Goal: Task Accomplishment & Management: Complete application form

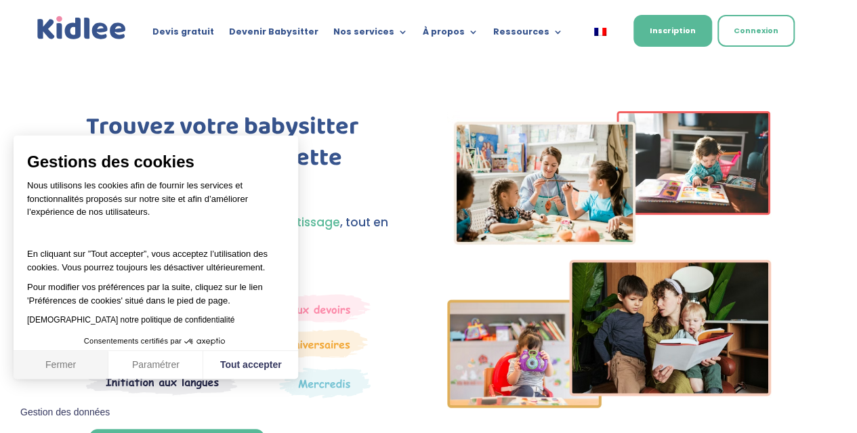
click at [66, 366] on button "Fermer" at bounding box center [61, 365] width 95 height 28
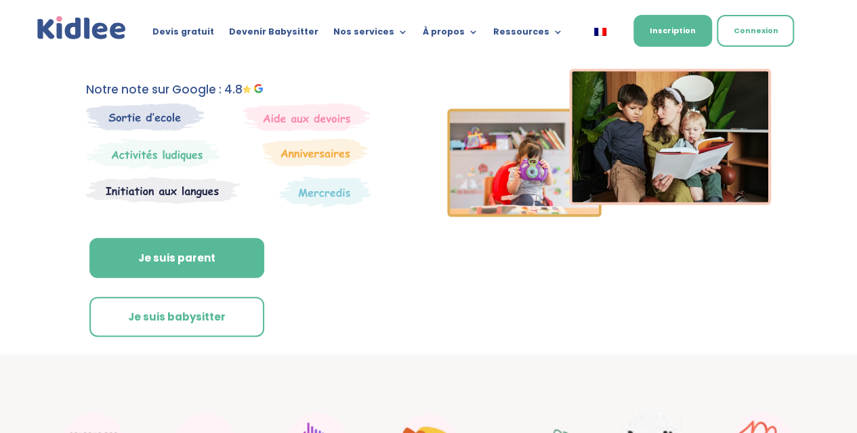
scroll to position [203, 0]
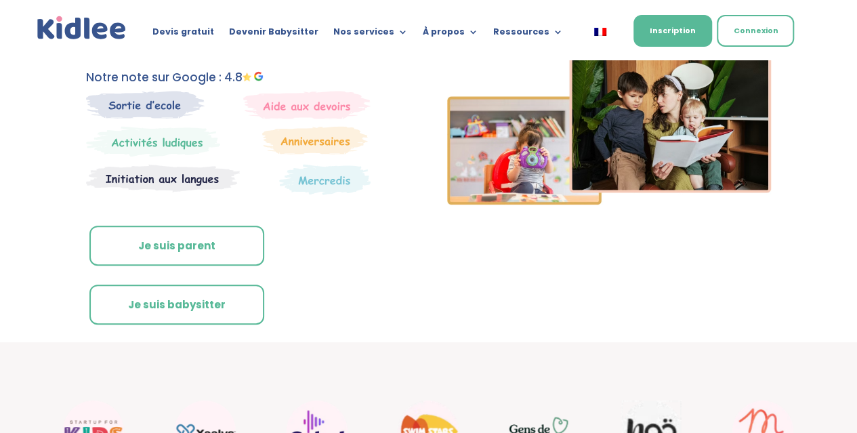
click at [121, 239] on link "Je suis parent" at bounding box center [176, 246] width 175 height 41
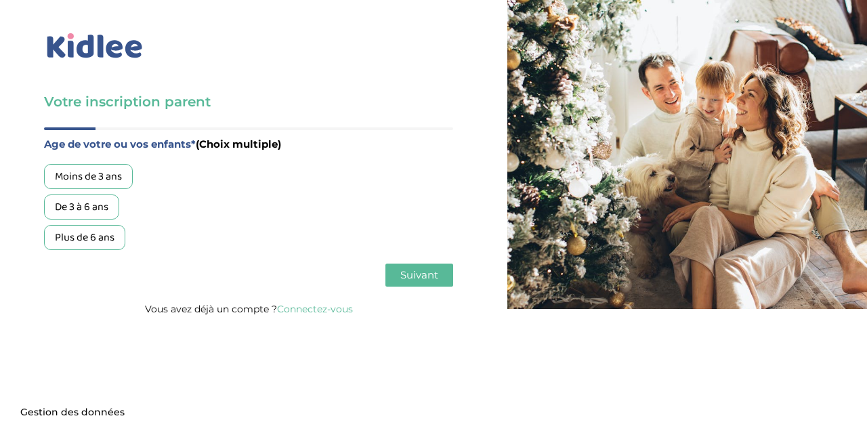
click at [96, 176] on div "Moins de 3 ans" at bounding box center [88, 176] width 89 height 25
click at [430, 281] on span "Suivant" at bounding box center [420, 274] width 38 height 13
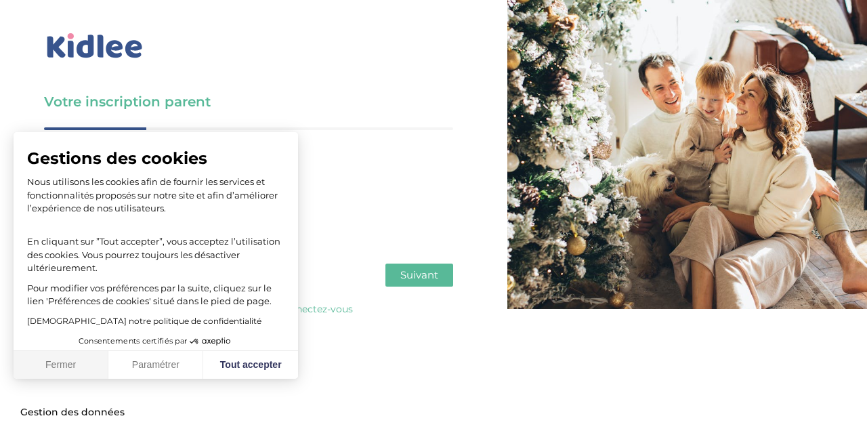
click at [60, 365] on button "Fermer" at bounding box center [61, 365] width 95 height 28
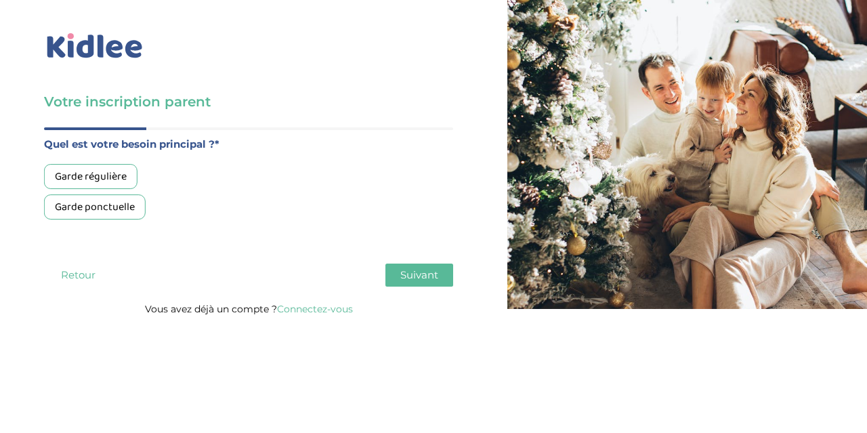
click at [103, 205] on div "Garde ponctuelle" at bounding box center [95, 206] width 102 height 25
click at [427, 283] on button "Suivant" at bounding box center [420, 275] width 68 height 23
click at [99, 173] on div "Moins de 30h/mois" at bounding box center [98, 176] width 108 height 25
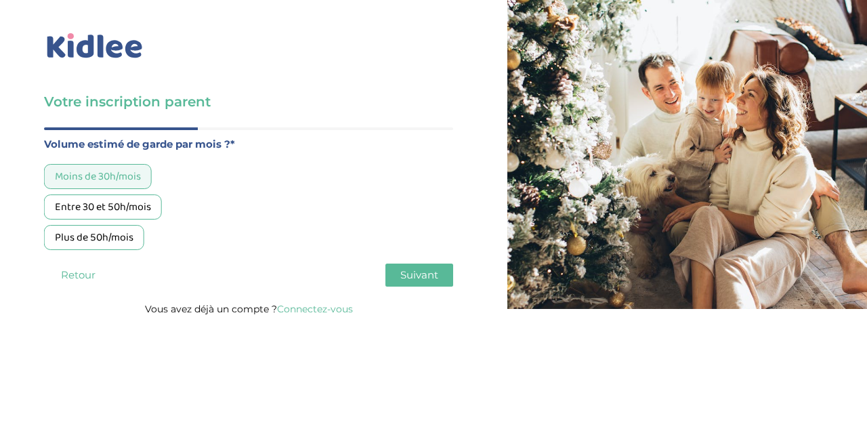
click at [415, 279] on span "Suivant" at bounding box center [420, 274] width 38 height 13
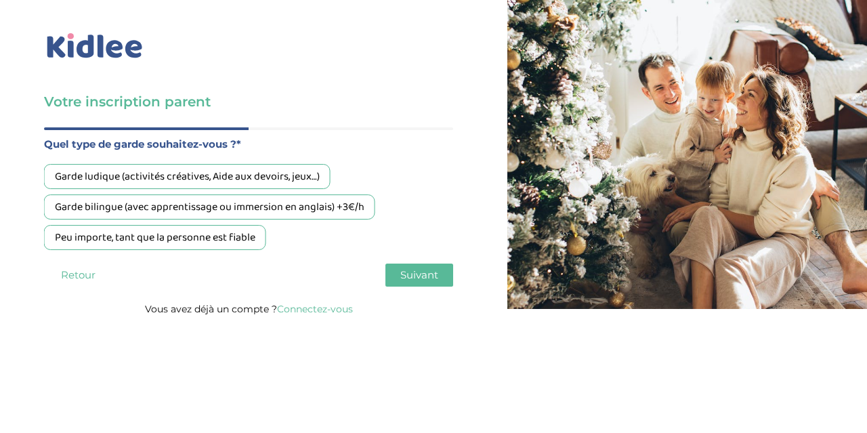
click at [182, 242] on div "Peu importe, tant que la personne est fiable" at bounding box center [155, 237] width 222 height 25
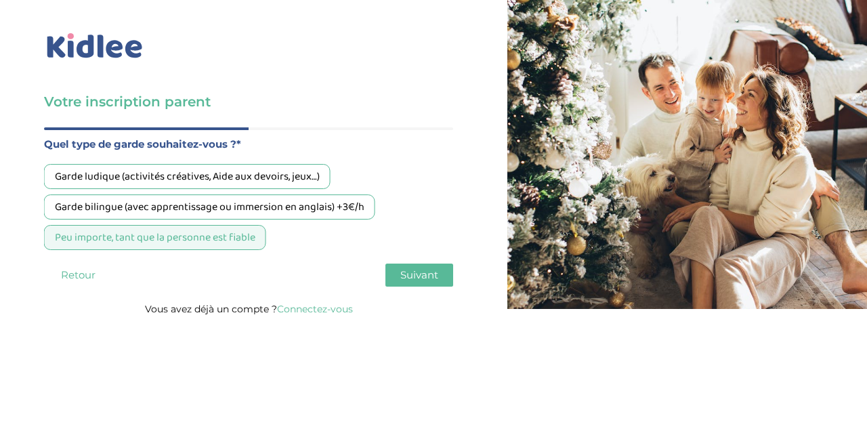
click at [212, 245] on div "Peu importe, tant que la personne est fiable" at bounding box center [155, 237] width 222 height 25
click at [253, 167] on div "Garde ludique (activités créatives, Aide aux devoirs, jeux…)" at bounding box center [187, 176] width 287 height 25
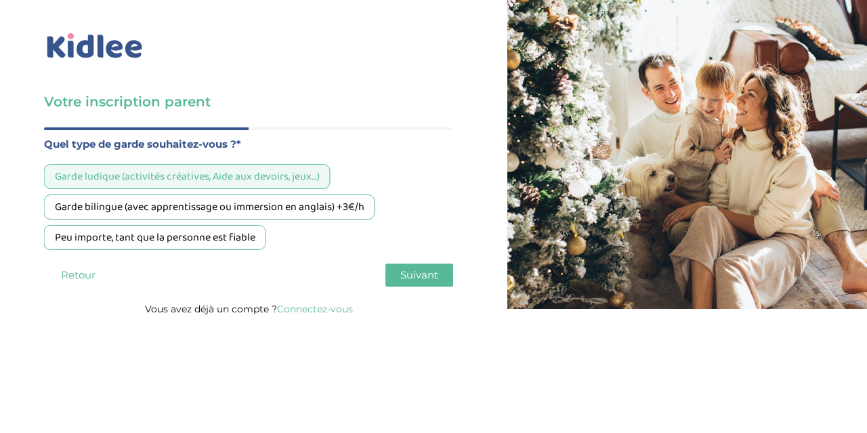
click at [428, 274] on span "Suivant" at bounding box center [420, 274] width 38 height 13
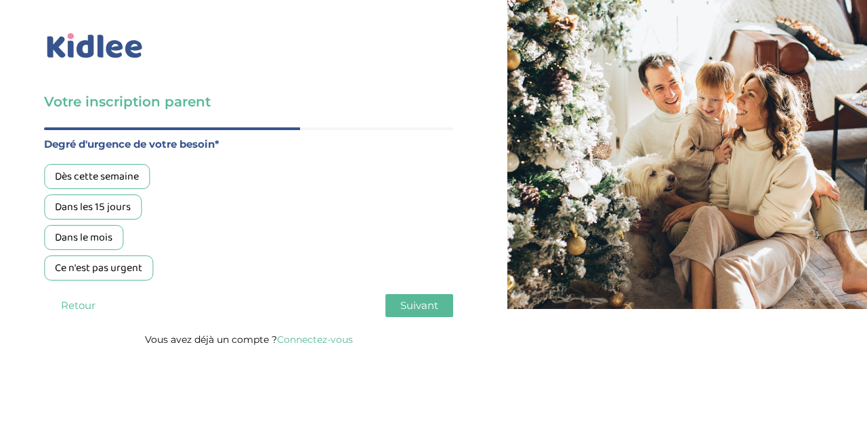
click at [122, 176] on div "Dès cette semaine" at bounding box center [97, 176] width 106 height 25
click at [424, 300] on span "Suivant" at bounding box center [420, 305] width 38 height 13
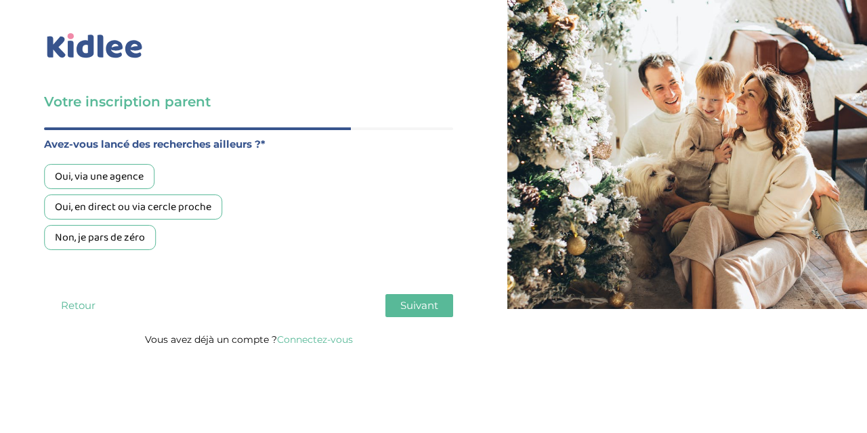
click at [131, 206] on div "Oui, en direct ou via cercle proche" at bounding box center [133, 206] width 178 height 25
click at [410, 298] on button "Suivant" at bounding box center [420, 305] width 68 height 23
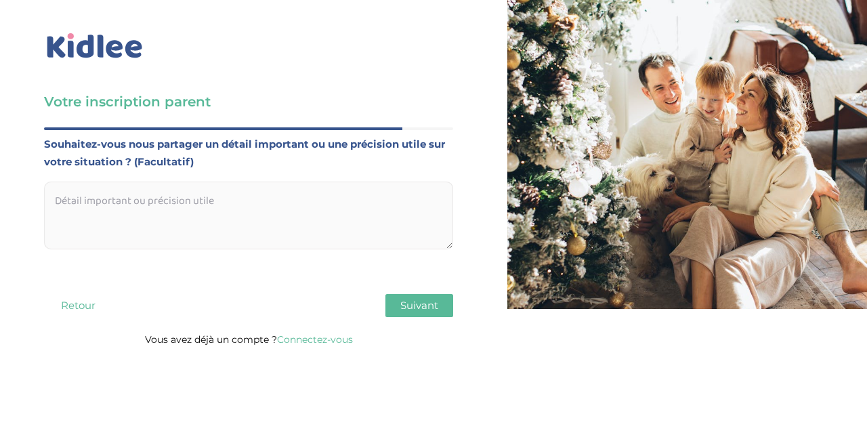
click at [435, 307] on span "Suivant" at bounding box center [420, 305] width 38 height 13
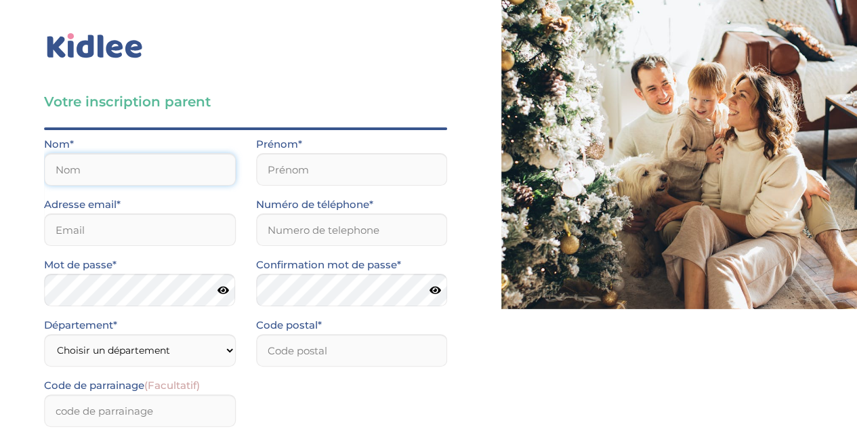
click at [161, 166] on input "text" at bounding box center [140, 169] width 192 height 33
type input "Ferry"
type input "Florine"
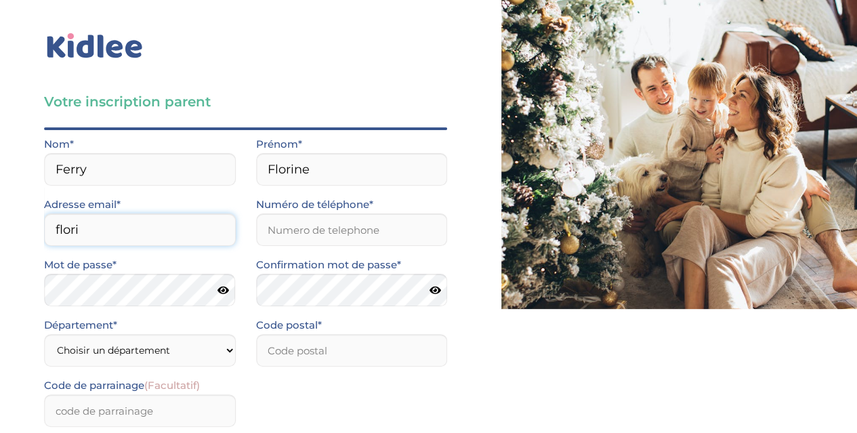
type input "[EMAIL_ADDRESS][DOMAIN_NAME]"
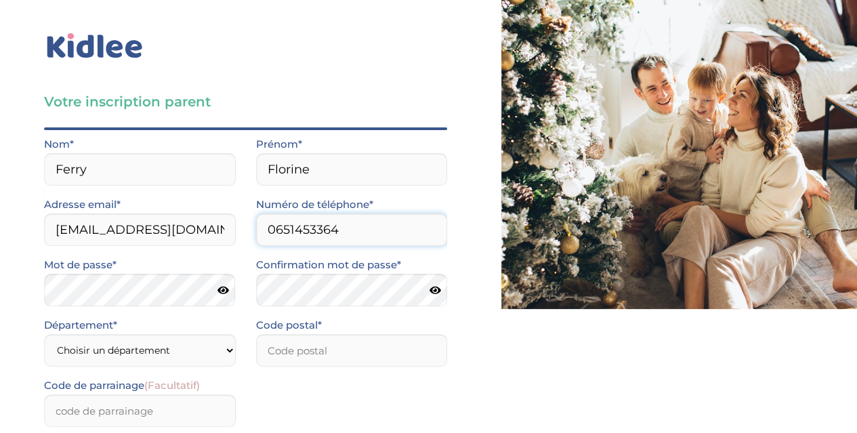
type input "0651453364"
click at [137, 348] on select "Choisir un département Paris (75) Hauts-de-Seine (92) Yvelines (78) Val-de-Marn…" at bounding box center [140, 350] width 192 height 33
select select "78"
click at [44, 334] on select "Choisir un département Paris (75) Hauts-de-Seine (92) Yvelines (78) Val-de-Marn…" at bounding box center [140, 350] width 192 height 33
click at [308, 356] on input "number" at bounding box center [352, 350] width 192 height 33
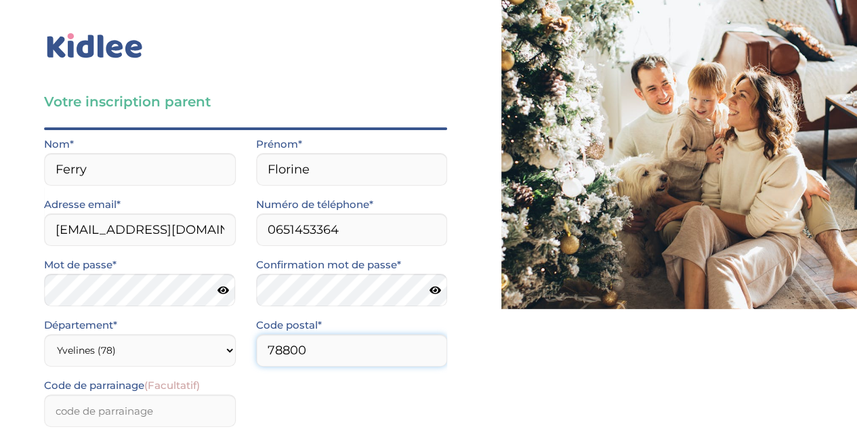
type input "78800"
click at [295, 379] on div "Code de parrainage (Facultatif)" at bounding box center [246, 407] width 424 height 60
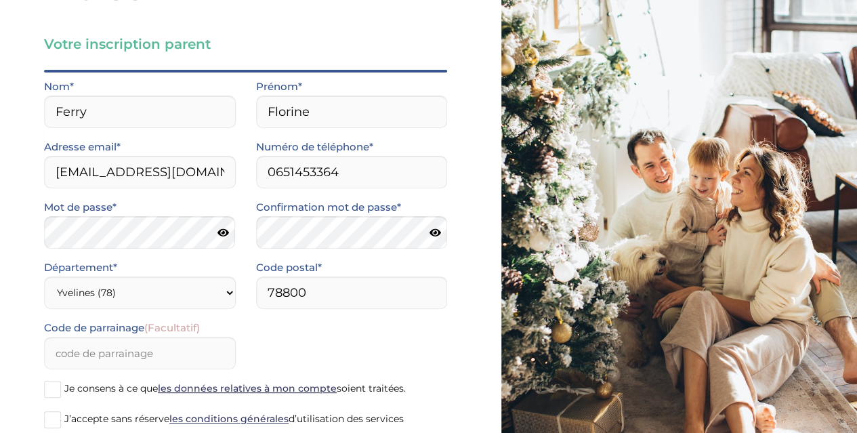
scroll to position [136, 0]
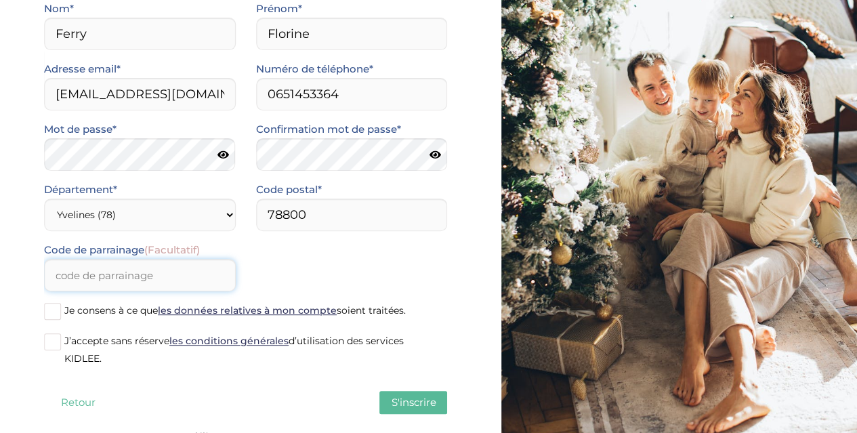
click at [167, 276] on input "Code de parrainage (Facultatif)" at bounding box center [140, 275] width 192 height 33
paste input "HAPPYCOMITEO"
type input "HAPPYCOMITEO"
click at [260, 286] on div "Code de parrainage (Facultatif) HAPPYCOMITEO" at bounding box center [246, 271] width 424 height 60
click at [407, 405] on span "S'inscrire" at bounding box center [413, 402] width 45 height 13
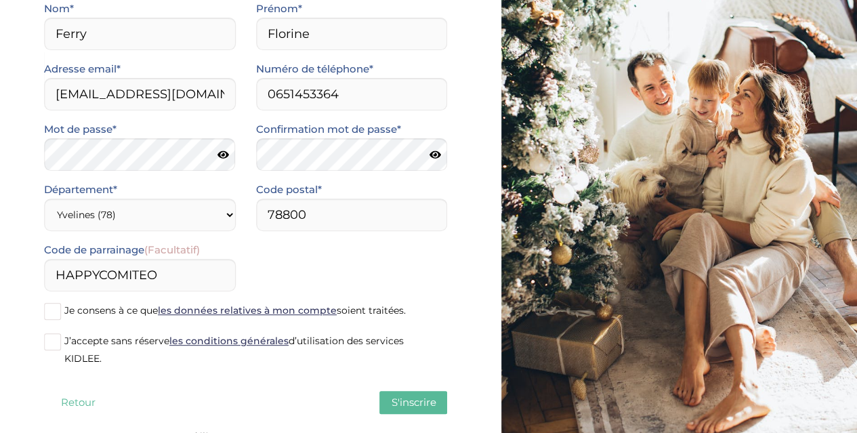
click at [407, 405] on span "S'inscrire" at bounding box center [413, 402] width 45 height 13
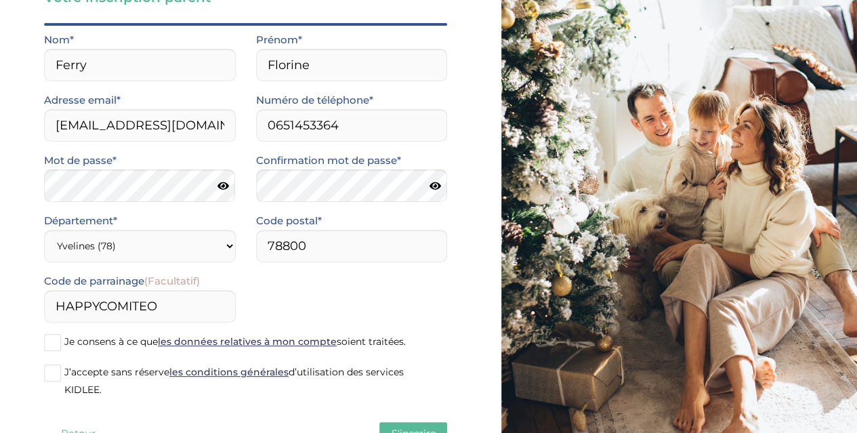
scroll to position [155, 0]
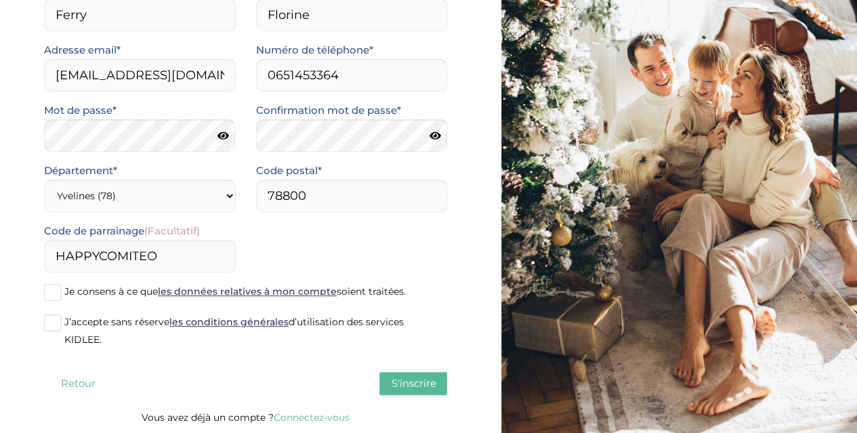
click at [64, 324] on label "J’accepte sans réserve les conditions générales d’utilisation des services KIDL…" at bounding box center [245, 330] width 403 height 35
click at [0, 0] on input "J’accepte sans réserve les conditions générales d’utilisation des services KIDL…" at bounding box center [0, 0] width 0 height 0
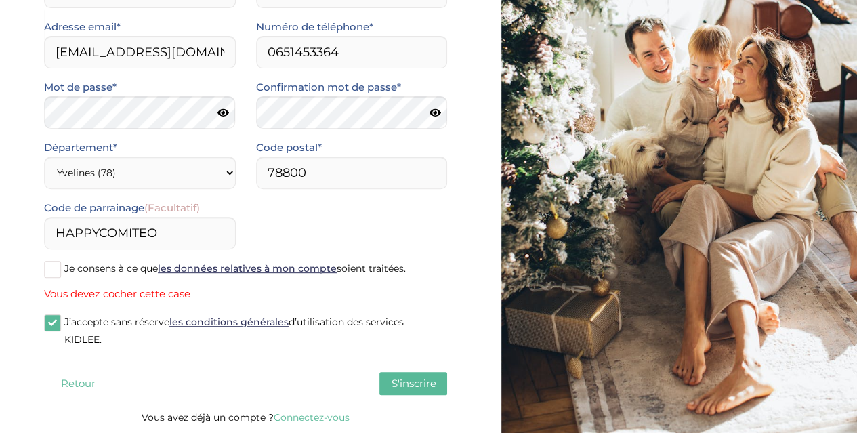
click at [53, 268] on span at bounding box center [52, 269] width 17 height 17
click at [0, 0] on input "Je consens à ce que les données relatives à mon compte soient traitées." at bounding box center [0, 0] width 0 height 0
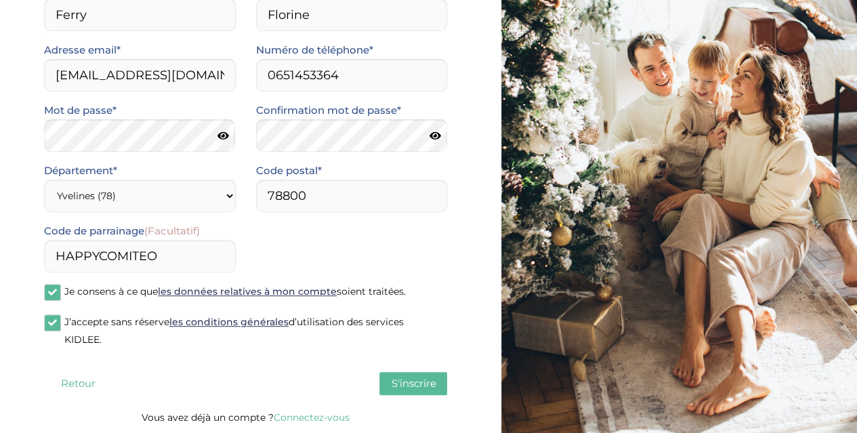
click at [53, 294] on span at bounding box center [52, 292] width 17 height 17
click at [0, 0] on input "Je consens à ce que les données relatives à mon compte soient traitées." at bounding box center [0, 0] width 0 height 0
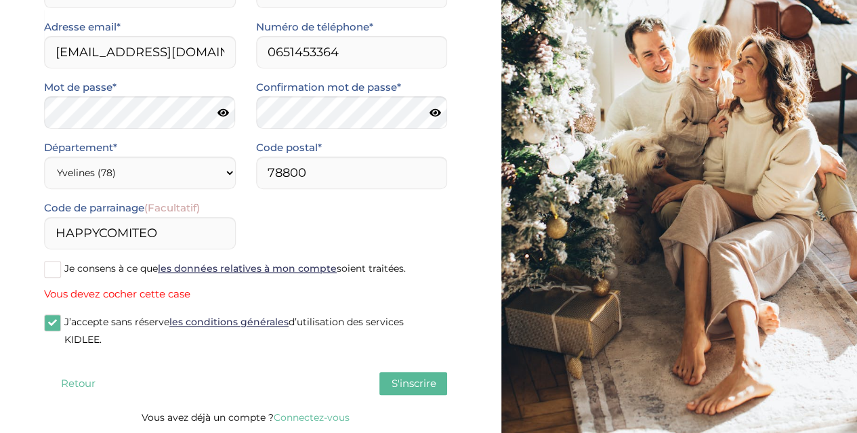
click at [56, 275] on span at bounding box center [52, 269] width 17 height 17
click at [0, 0] on input "Je consens à ce que les données relatives à mon compte soient traitées." at bounding box center [0, 0] width 0 height 0
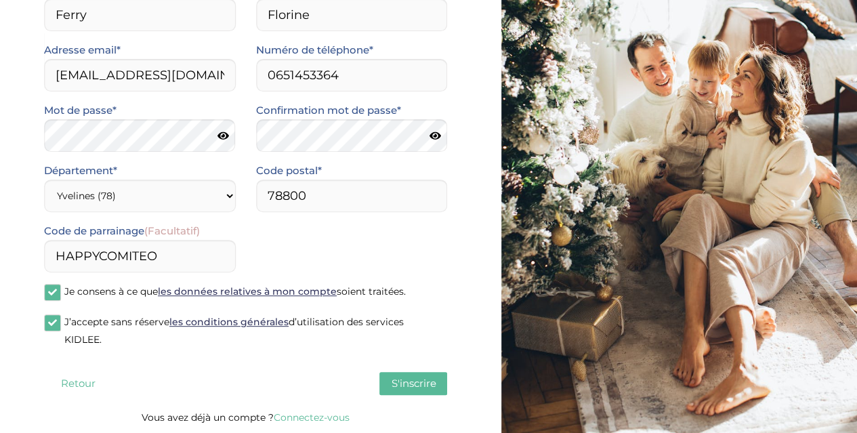
click at [416, 377] on span "S'inscrire" at bounding box center [413, 383] width 45 height 13
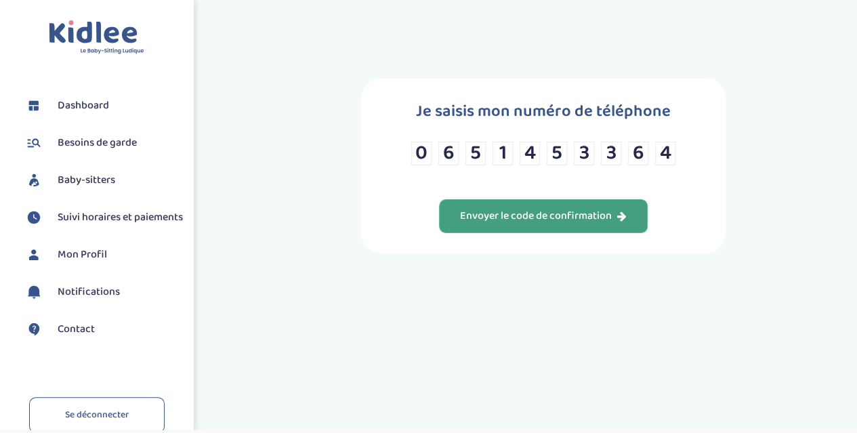
click at [566, 215] on div "Envoyer le code de confirmation" at bounding box center [543, 217] width 167 height 16
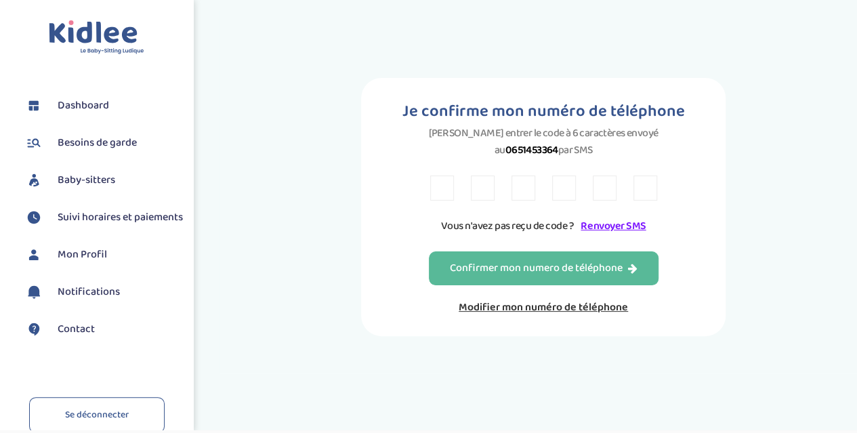
click at [449, 193] on input "text" at bounding box center [442, 188] width 24 height 25
type input "W"
type input "P"
type input "W"
type input "K"
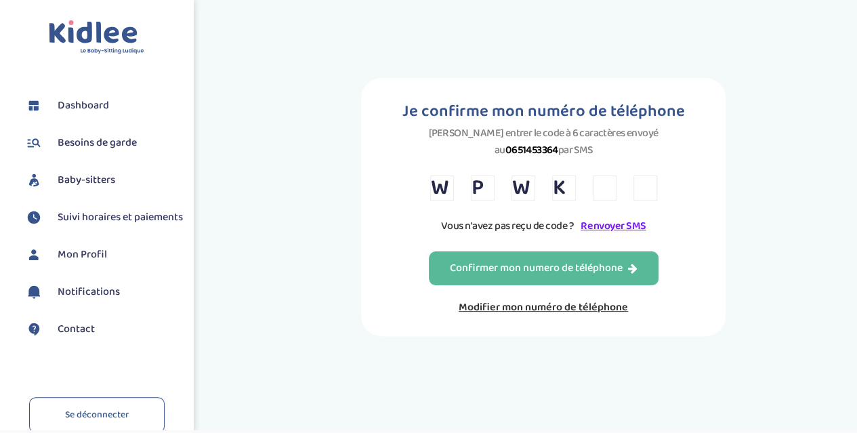
type input "9"
type input "2"
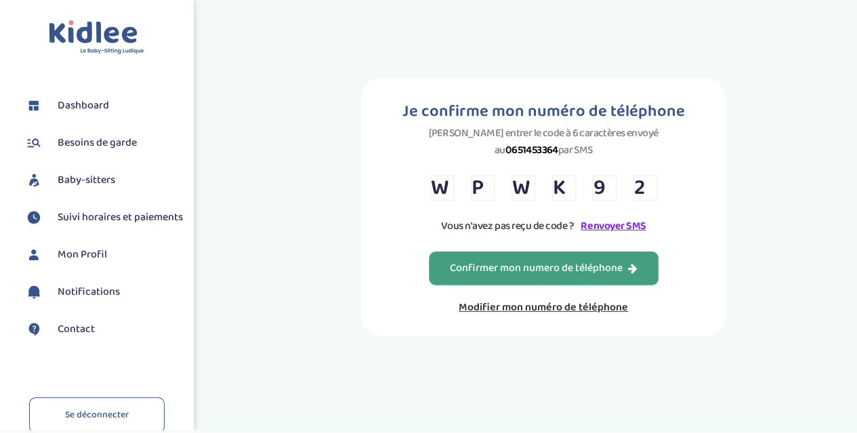
click at [526, 264] on div "Confirmer mon numero de téléphone" at bounding box center [544, 269] width 188 height 16
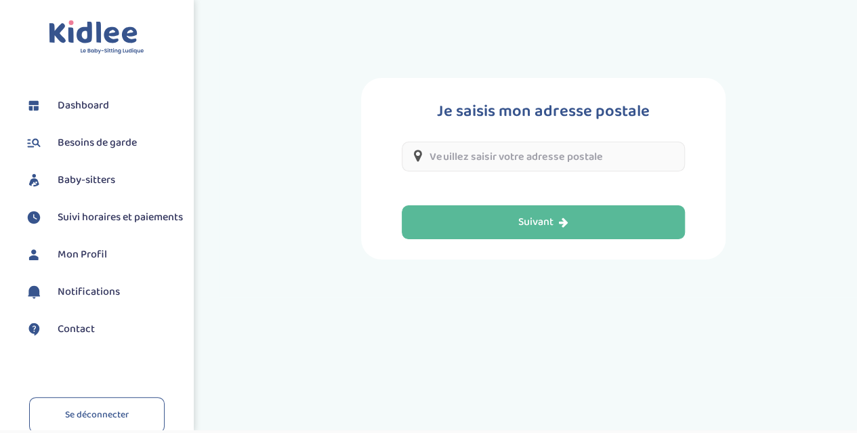
click at [520, 158] on input "text" at bounding box center [543, 157] width 283 height 30
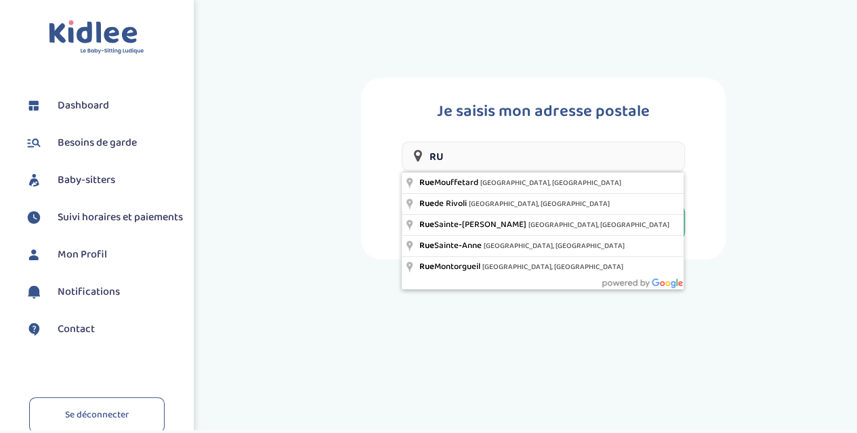
type input "R"
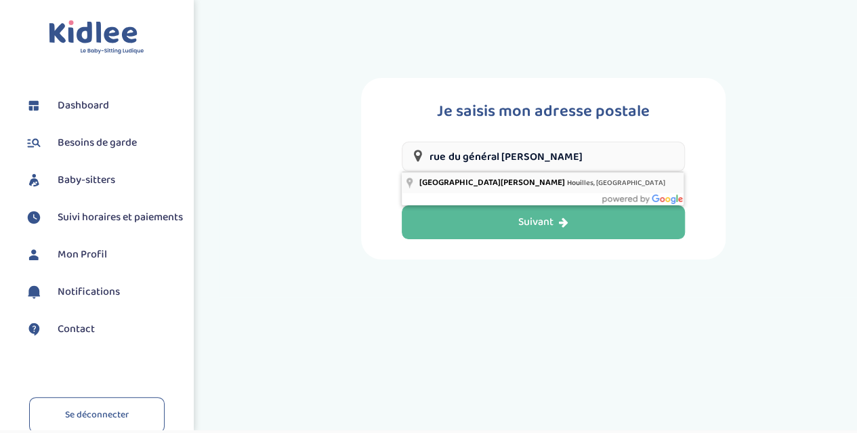
type input "Rue du Général Koenig, Houilles, France"
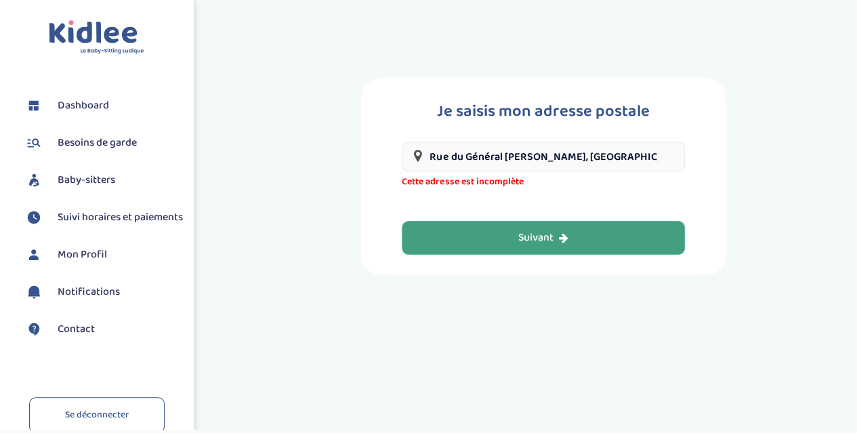
click at [556, 238] on div "Suivant" at bounding box center [543, 238] width 50 height 16
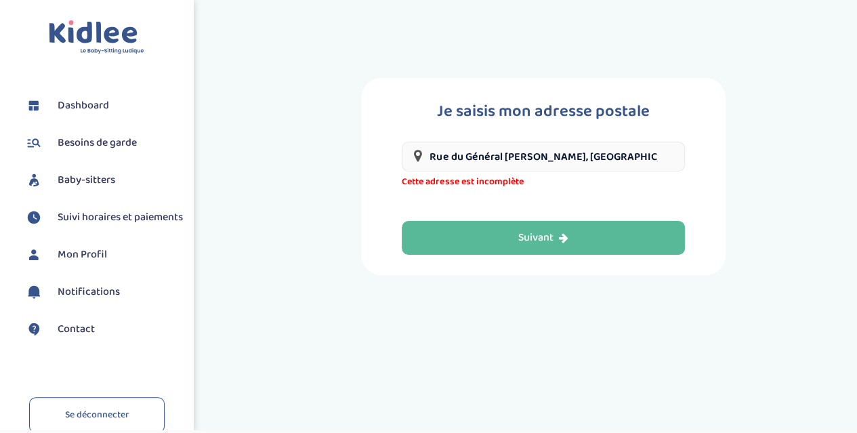
click at [432, 159] on input "Rue du Général Koenig, Houilles, France" at bounding box center [543, 157] width 283 height 30
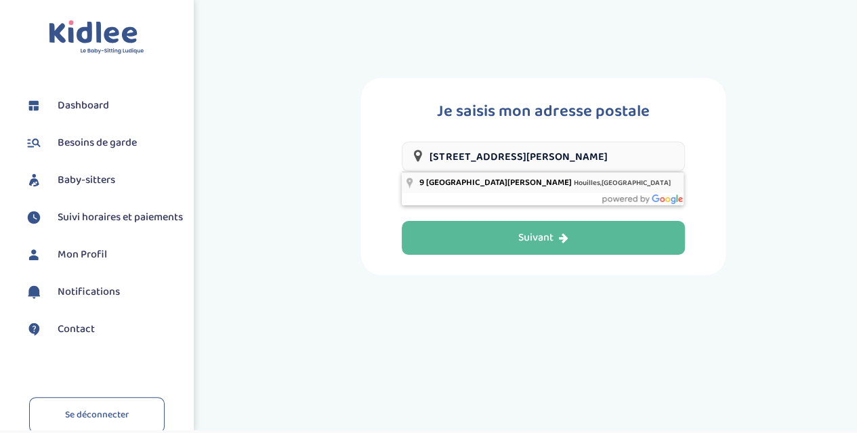
type input "9 Rue du Général Koenig, Houilles, France"
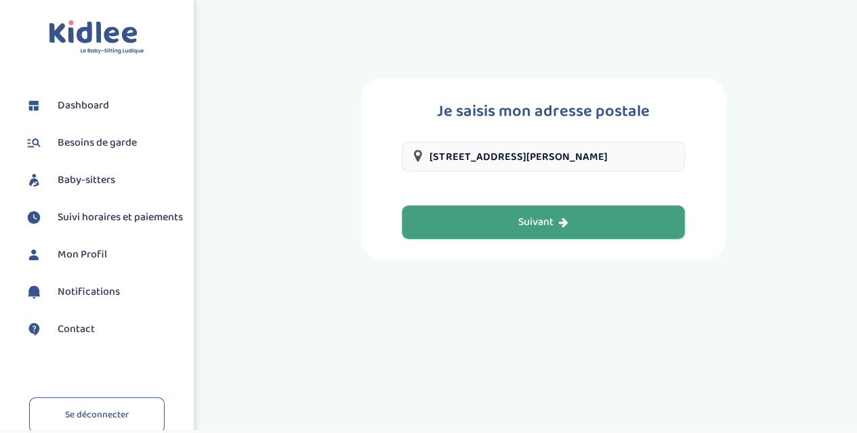
click at [500, 215] on button "Suivant" at bounding box center [543, 222] width 283 height 34
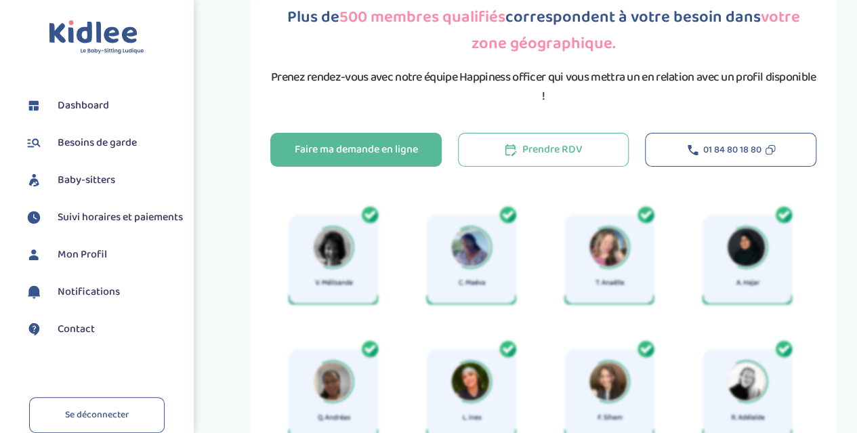
scroll to position [68, 0]
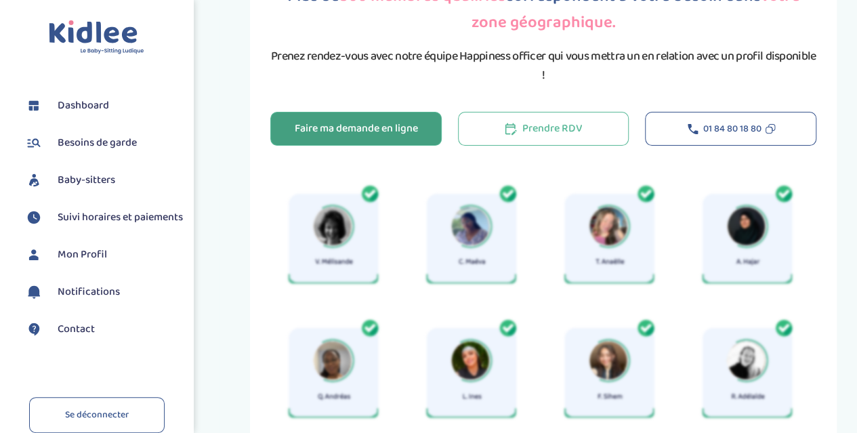
click at [360, 125] on div "Faire ma demande en ligne" at bounding box center [355, 129] width 123 height 16
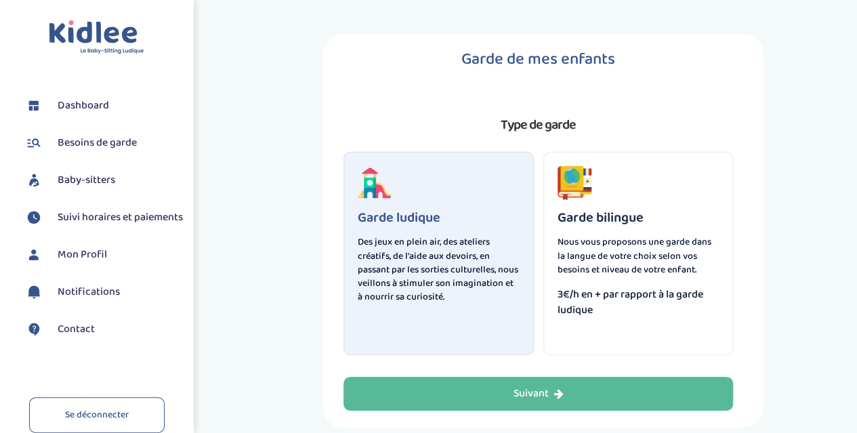
scroll to position [62, 0]
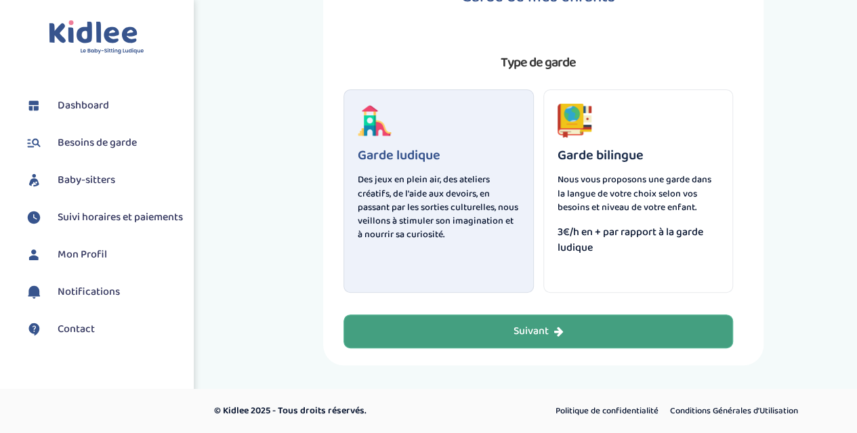
click at [512, 332] on button "Suivant" at bounding box center [539, 331] width 390 height 34
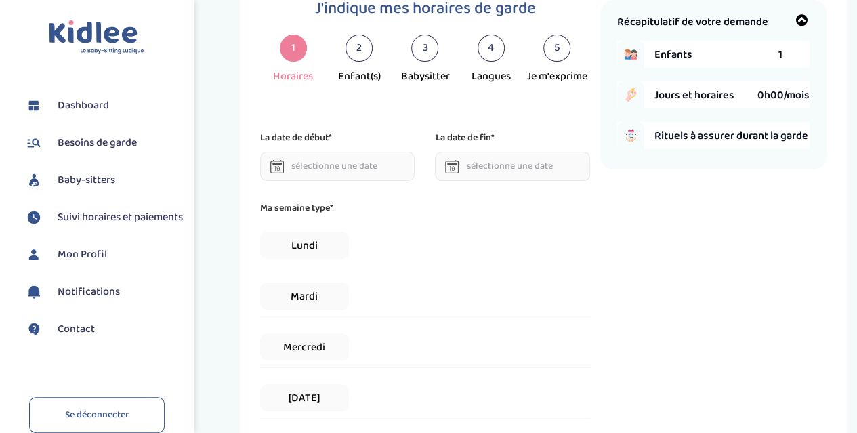
click at [281, 167] on icon at bounding box center [277, 167] width 14 height 14
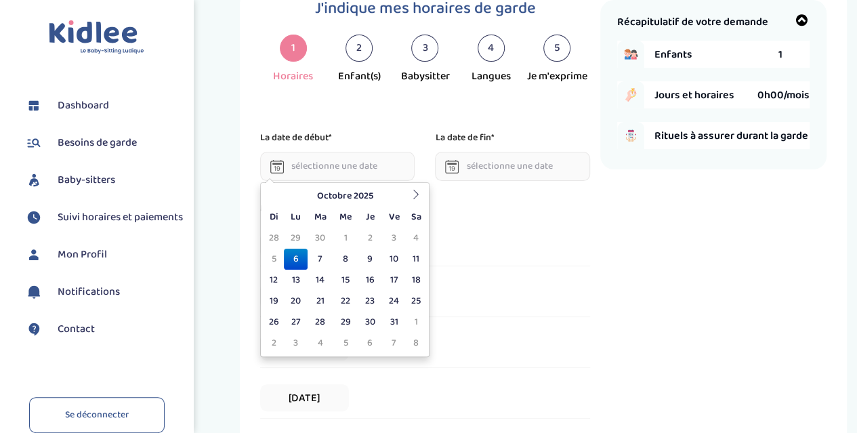
click at [323, 169] on input "text" at bounding box center [337, 166] width 155 height 29
click at [392, 258] on td "10" at bounding box center [394, 259] width 24 height 21
type input "10-10-2025"
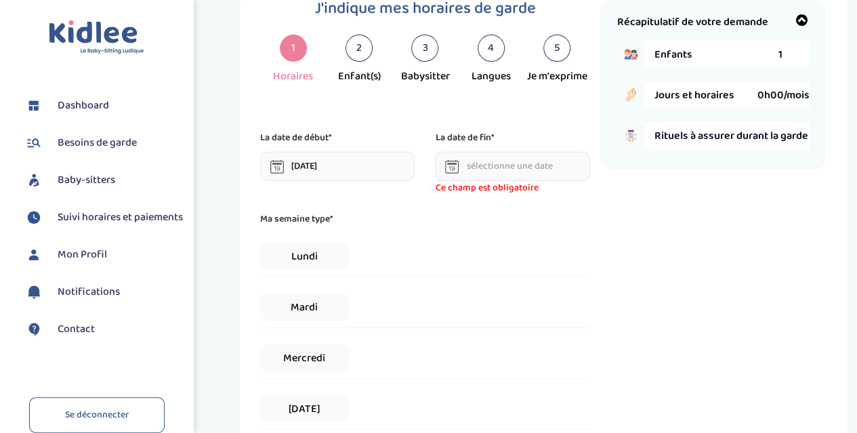
click at [480, 167] on input "text" at bounding box center [512, 166] width 155 height 29
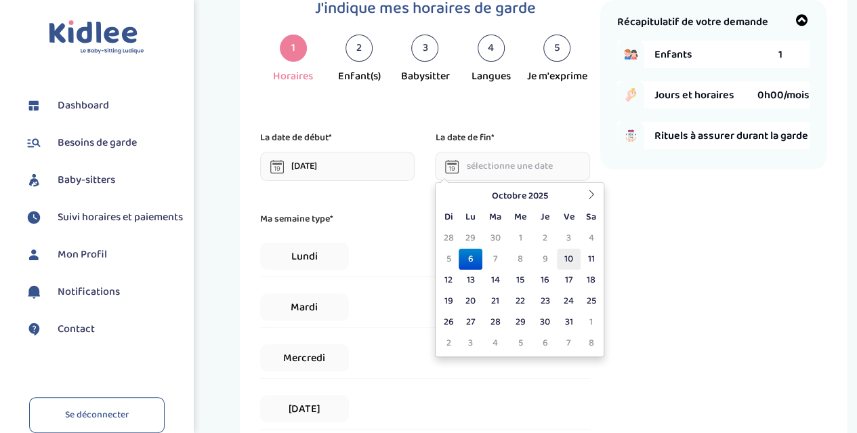
click at [567, 262] on td "10" at bounding box center [569, 259] width 24 height 21
type input "10-10-2025"
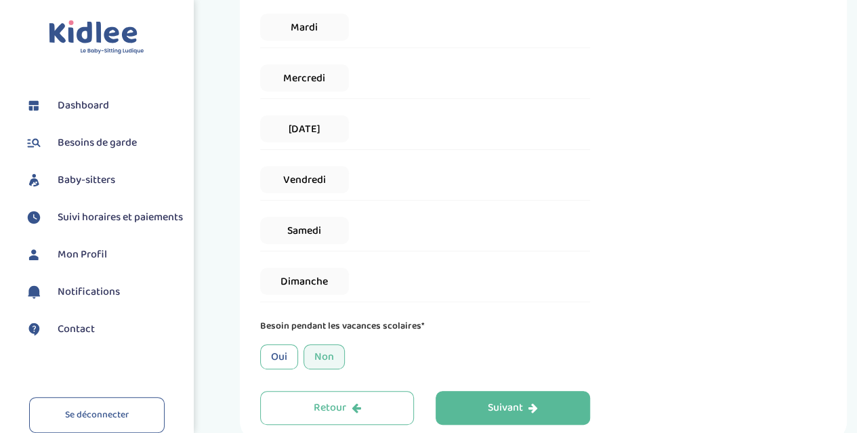
scroll to position [390, 0]
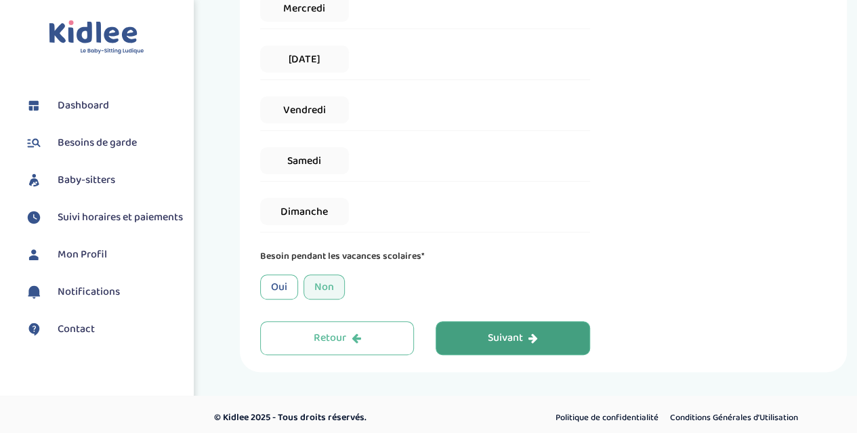
click at [515, 338] on div "Suivant" at bounding box center [513, 339] width 50 height 16
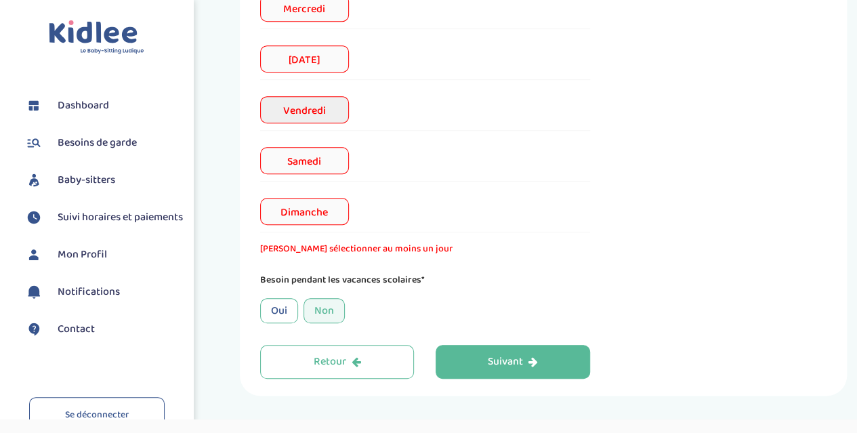
click at [312, 115] on span "Vendredi" at bounding box center [304, 109] width 88 height 27
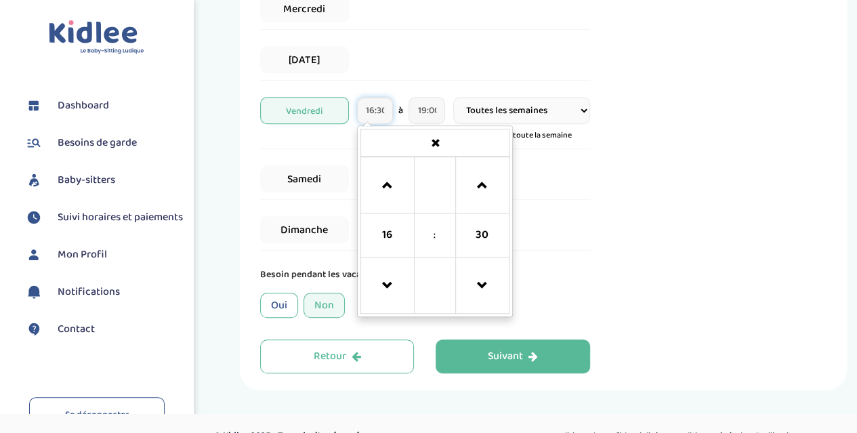
click at [377, 108] on input "16:30" at bounding box center [375, 110] width 37 height 27
type input "0"
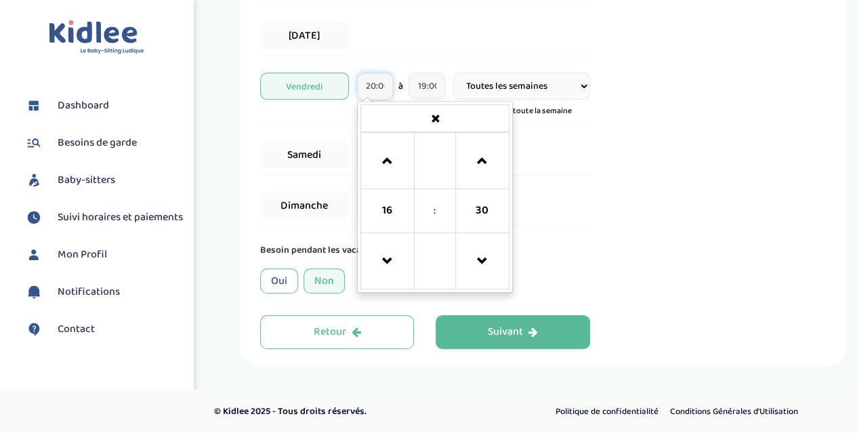
scroll to position [0, 4]
type input "20:00"
click at [424, 83] on input "19:00" at bounding box center [427, 86] width 37 height 27
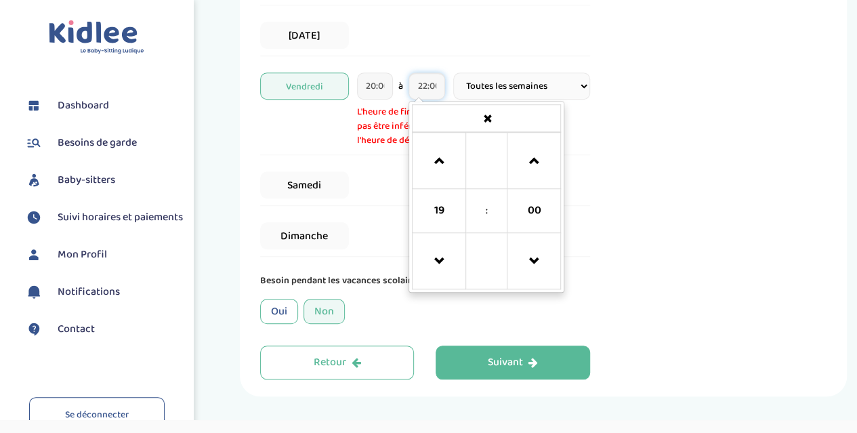
type input "22:00"
click at [637, 190] on div "Récapitulatif de votre demande Enfants 1 Jours et horaires 1h00/mois Vendredi 2…" at bounding box center [713, 8] width 226 height 742
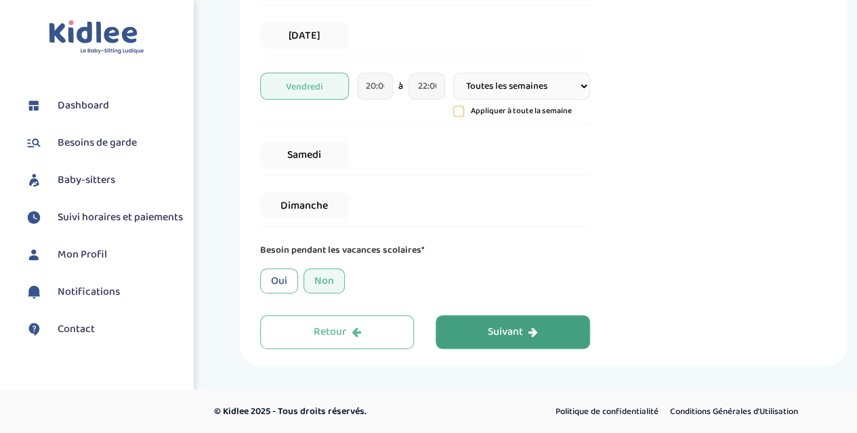
click at [495, 329] on div "Suivant" at bounding box center [513, 333] width 50 height 16
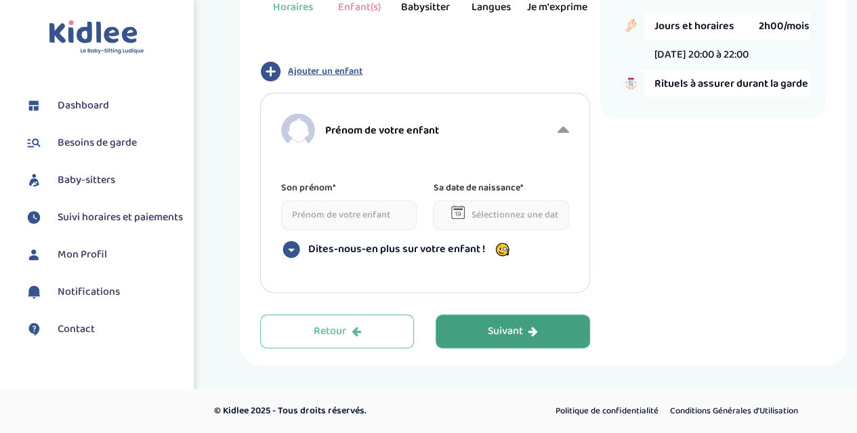
scroll to position [51, 0]
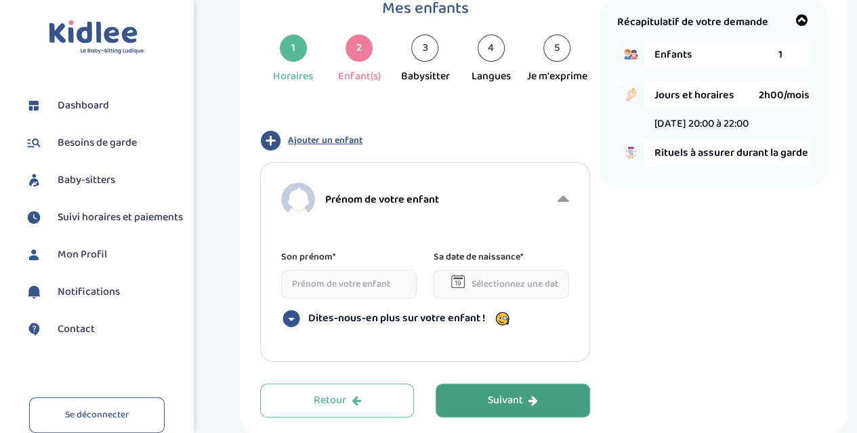
click at [344, 283] on input at bounding box center [349, 284] width 136 height 29
type input "Léonard"
click at [480, 281] on input "text" at bounding box center [501, 284] width 136 height 29
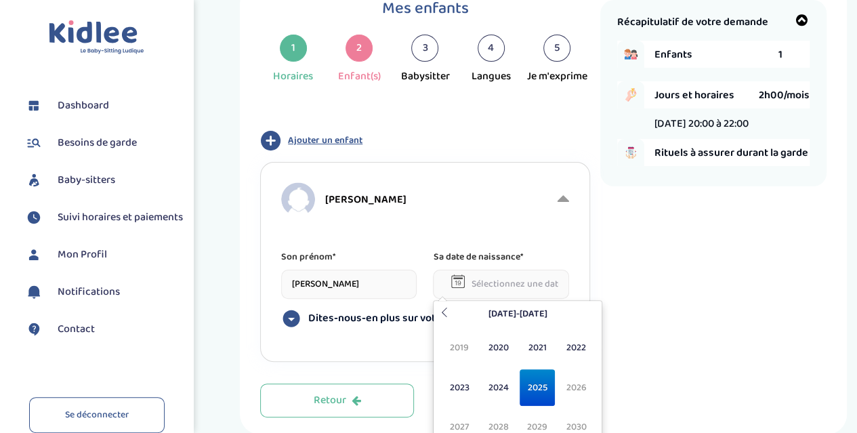
click at [542, 389] on span "2025" at bounding box center [538, 387] width 36 height 37
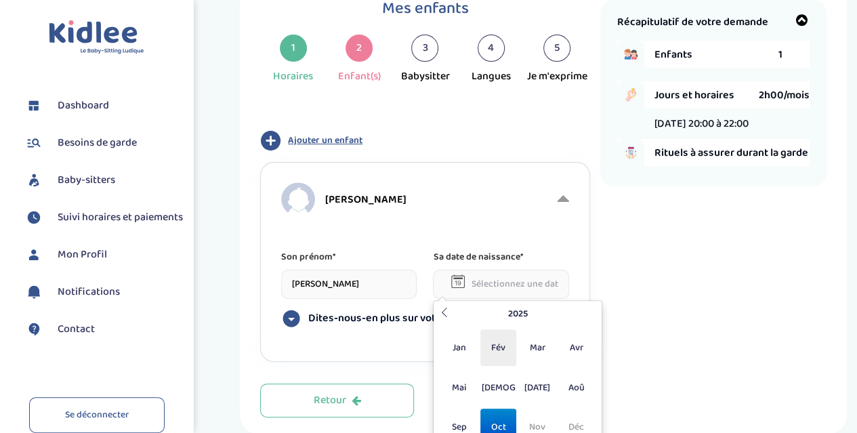
click at [498, 344] on span "Fév" at bounding box center [498, 347] width 36 height 37
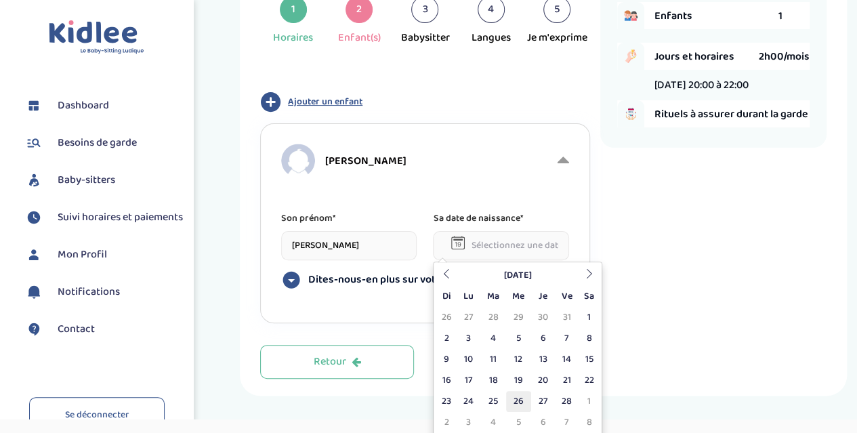
scroll to position [119, 0]
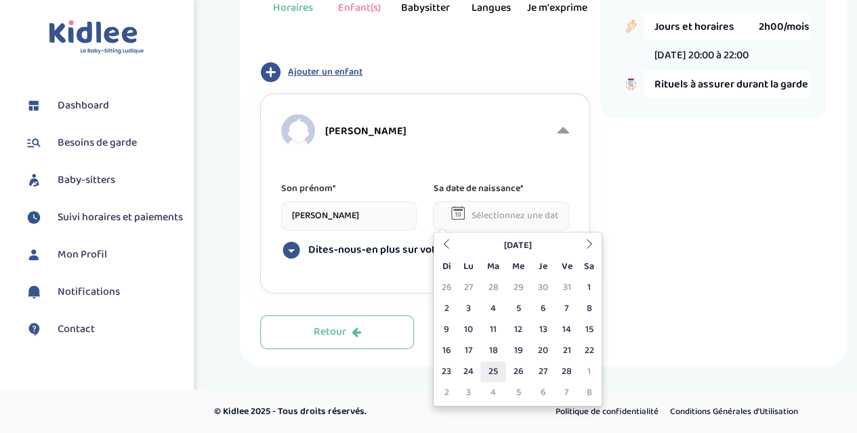
click at [501, 367] on td "25" at bounding box center [492, 371] width 25 height 21
type input "25-02-2025"
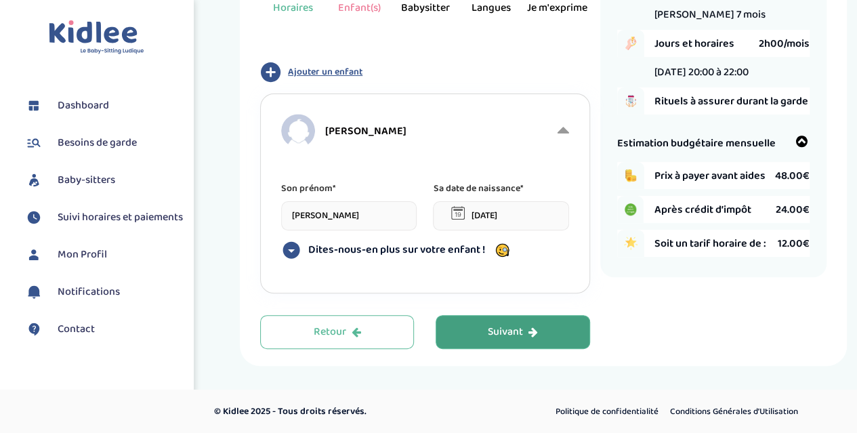
click at [514, 325] on div "Suivant" at bounding box center [513, 333] width 50 height 16
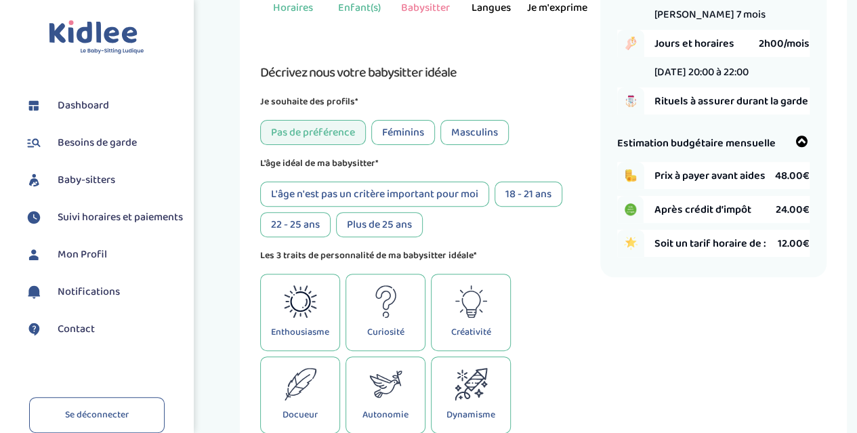
scroll to position [51, 0]
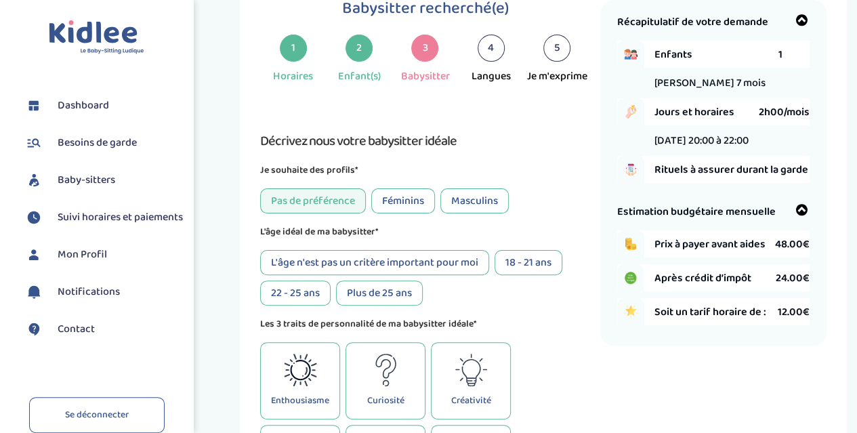
click at [392, 201] on div "Féminins" at bounding box center [403, 200] width 64 height 25
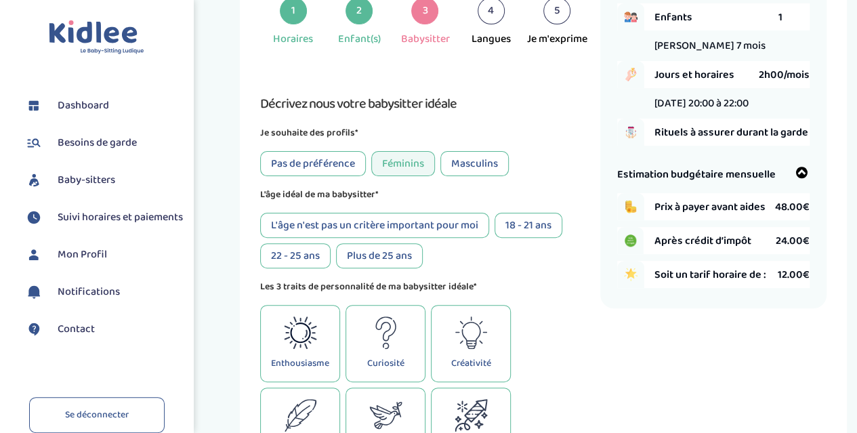
scroll to position [119, 0]
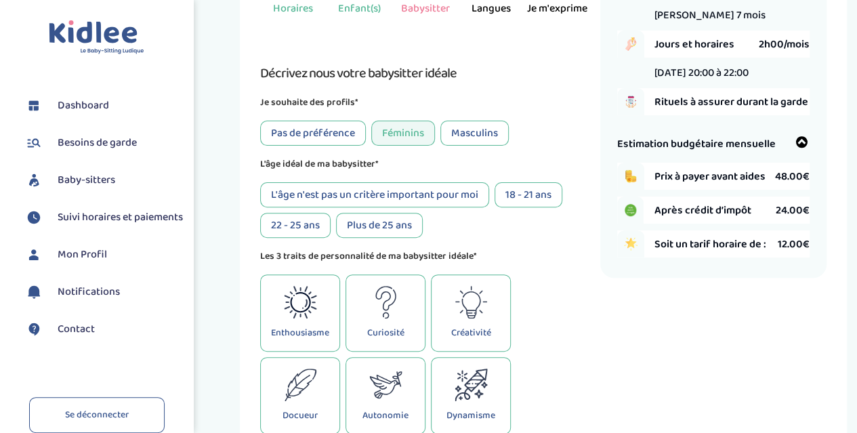
click at [291, 226] on div "22 - 25 ans" at bounding box center [295, 225] width 70 height 25
click at [411, 230] on div "Plus de 25 ans" at bounding box center [379, 225] width 87 height 25
click at [293, 233] on div "22 - 25 ans" at bounding box center [295, 225] width 70 height 25
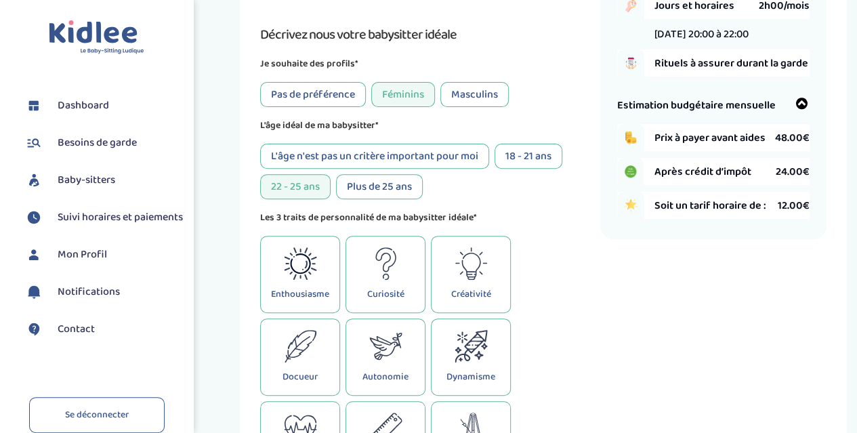
scroll to position [186, 0]
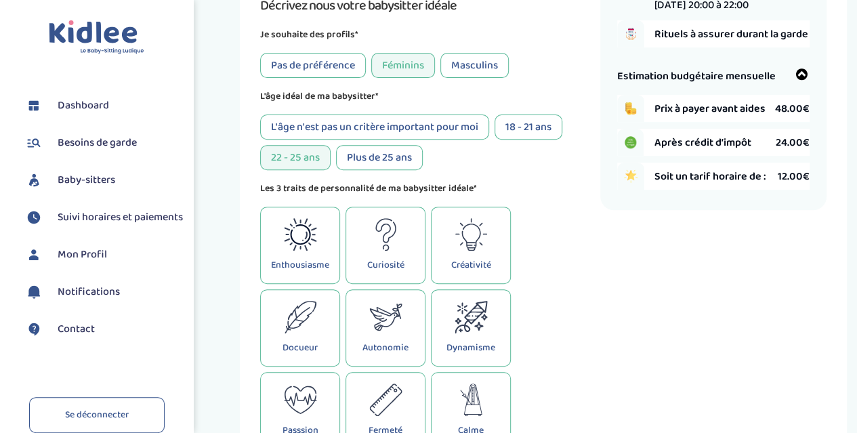
click at [416, 129] on div "L'âge n'est pas un critère important pour moi" at bounding box center [374, 127] width 229 height 25
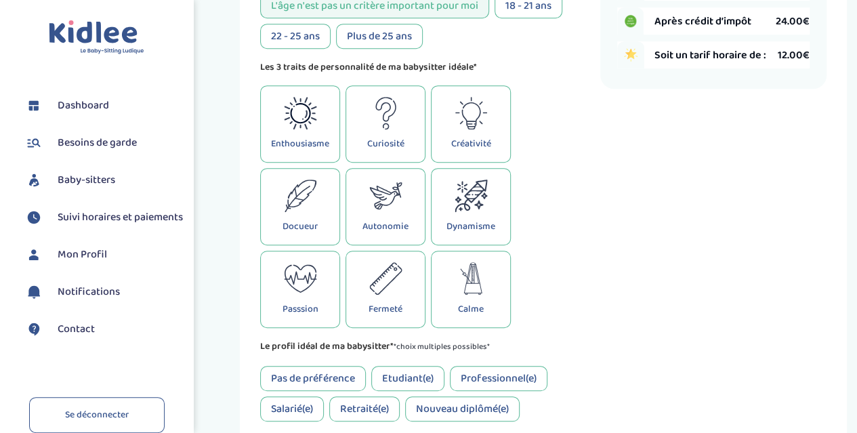
scroll to position [322, 0]
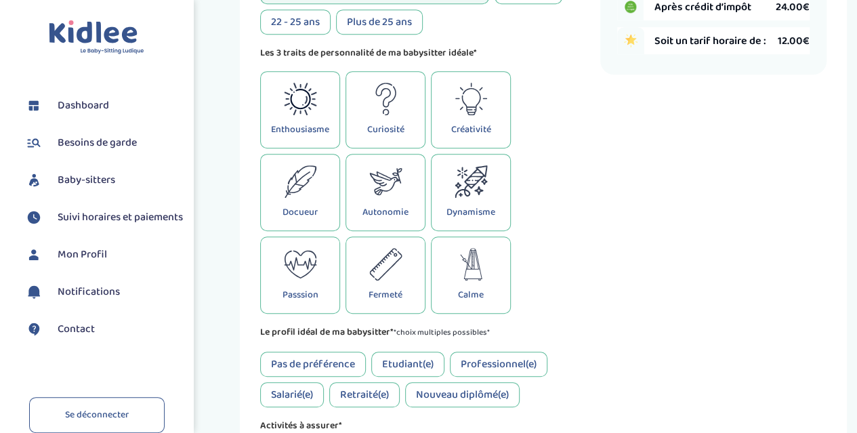
click at [318, 208] on div "Docueur" at bounding box center [300, 192] width 80 height 77
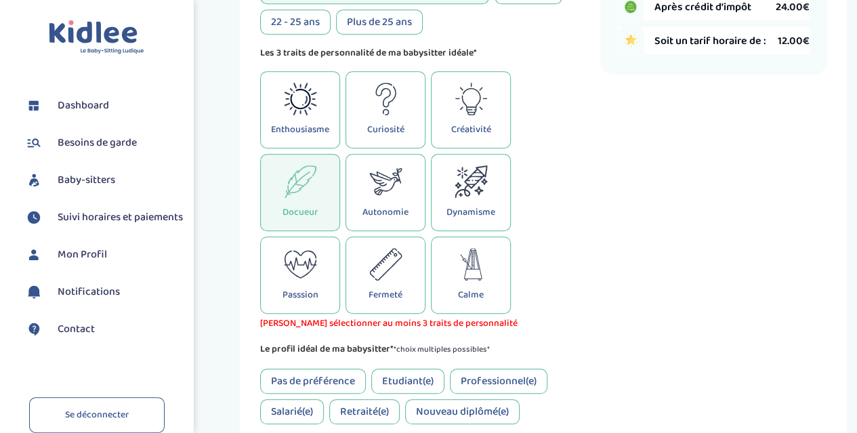
click at [298, 272] on icon at bounding box center [300, 264] width 33 height 33
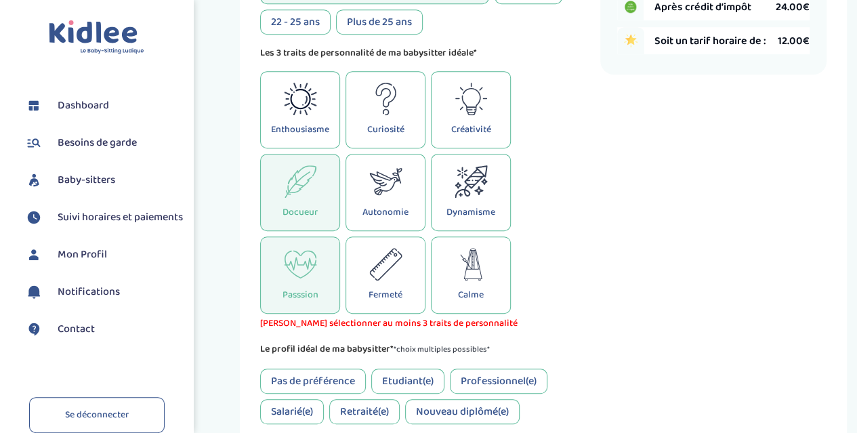
click at [487, 274] on icon at bounding box center [471, 264] width 33 height 33
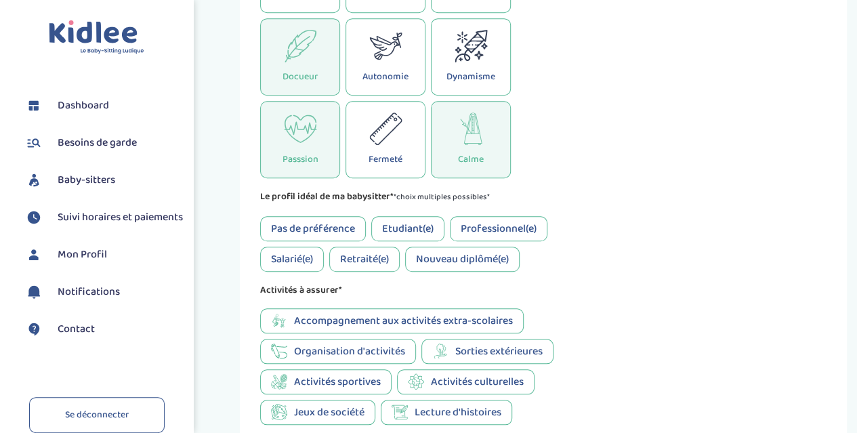
scroll to position [525, 0]
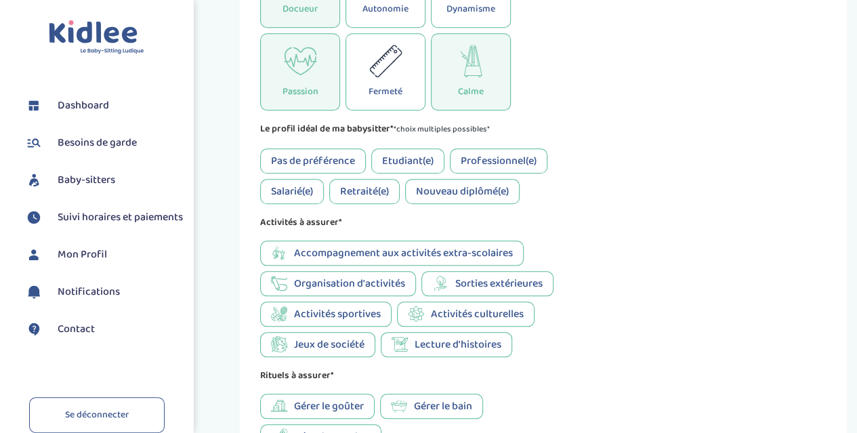
click at [327, 160] on div "Pas de préférence" at bounding box center [313, 160] width 106 height 25
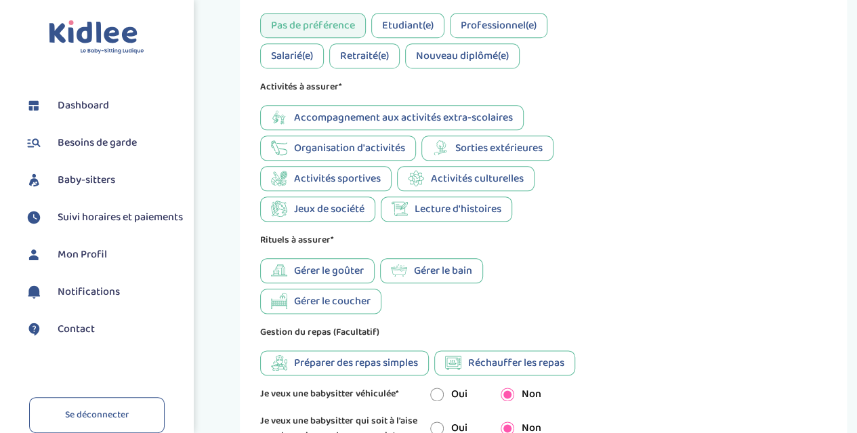
click at [461, 217] on span "Lecture d'histoires" at bounding box center [458, 209] width 87 height 17
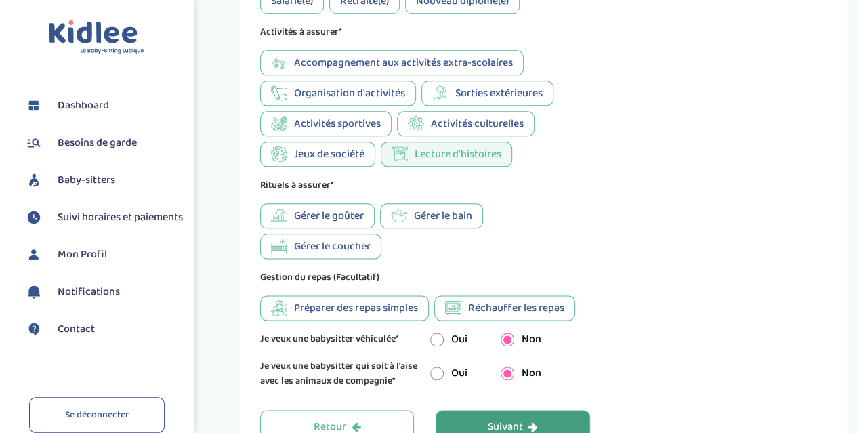
scroll to position [728, 0]
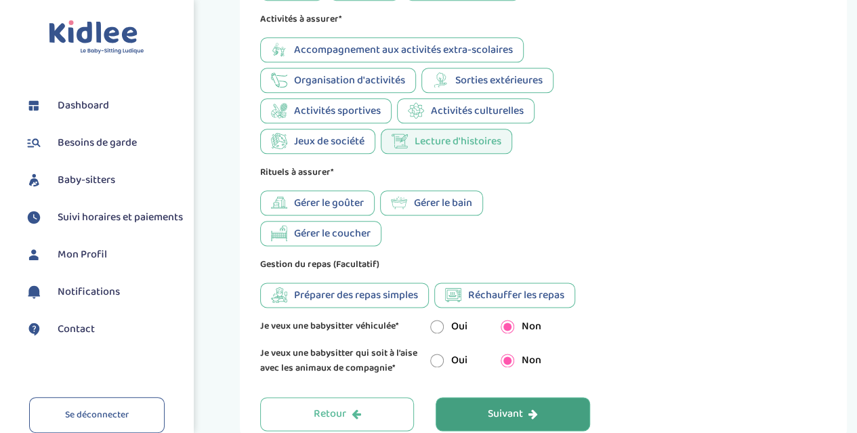
click at [298, 242] on span "Gérer le coucher" at bounding box center [332, 233] width 77 height 17
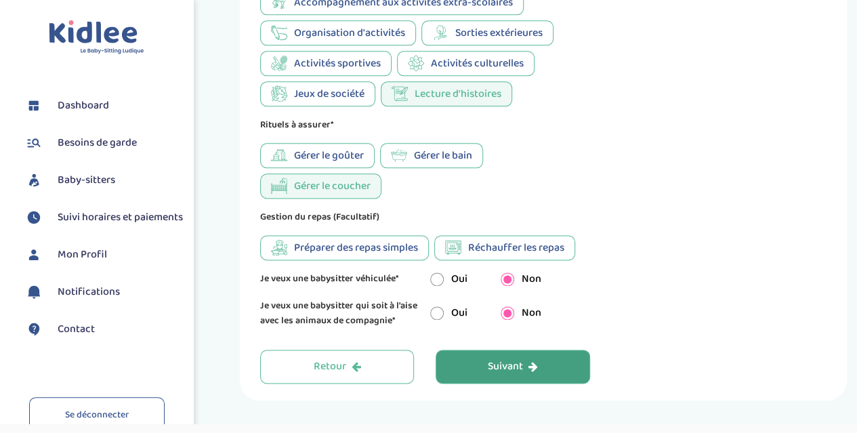
scroll to position [817, 0]
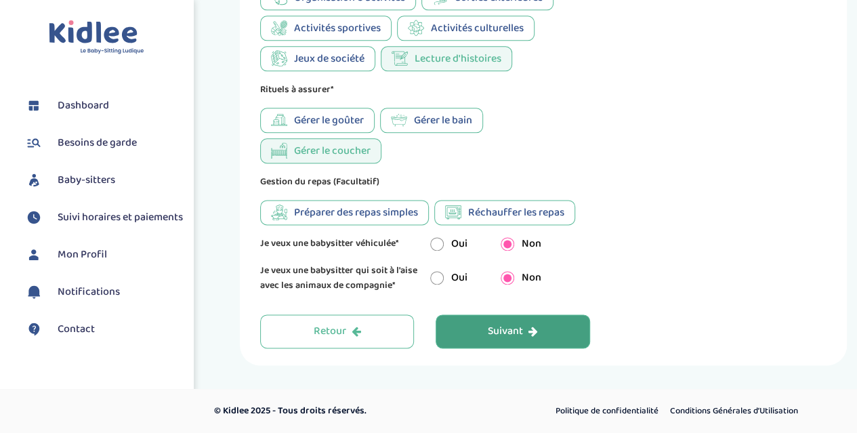
click at [486, 331] on button "Suivant" at bounding box center [513, 331] width 154 height 34
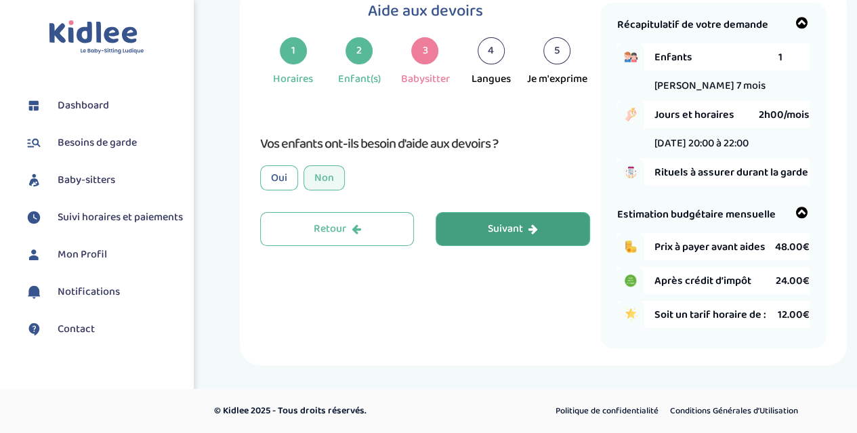
scroll to position [50, 0]
click at [531, 236] on button "Suivant" at bounding box center [513, 229] width 154 height 34
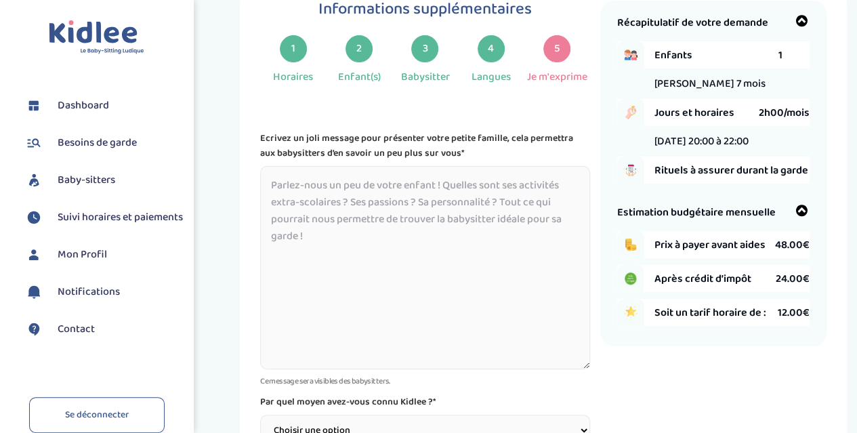
scroll to position [186, 0]
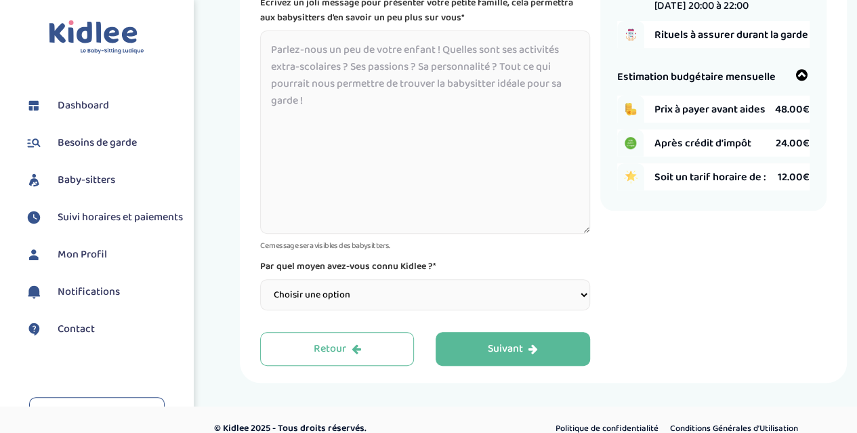
click at [409, 289] on select "Choisir une option Bouche à Oreille Google Plateforme Gens de confiance Faceboo…" at bounding box center [424, 294] width 329 height 31
click at [409, 290] on select "Choisir une option Bouche à Oreille Google Plateforme Gens de confiance Faceboo…" at bounding box center [424, 294] width 329 height 31
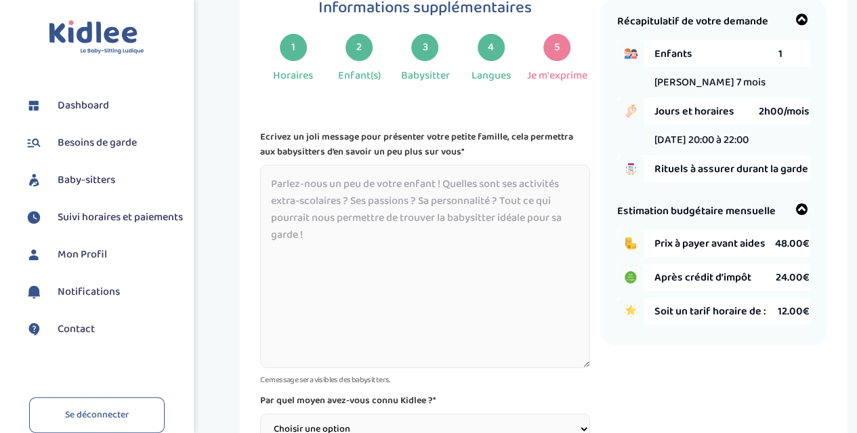
scroll to position [50, 0]
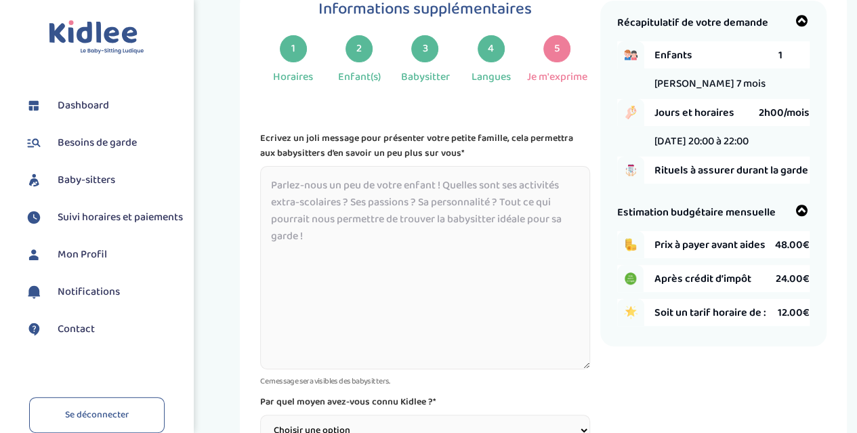
click at [366, 197] on textarea at bounding box center [424, 267] width 329 height 203
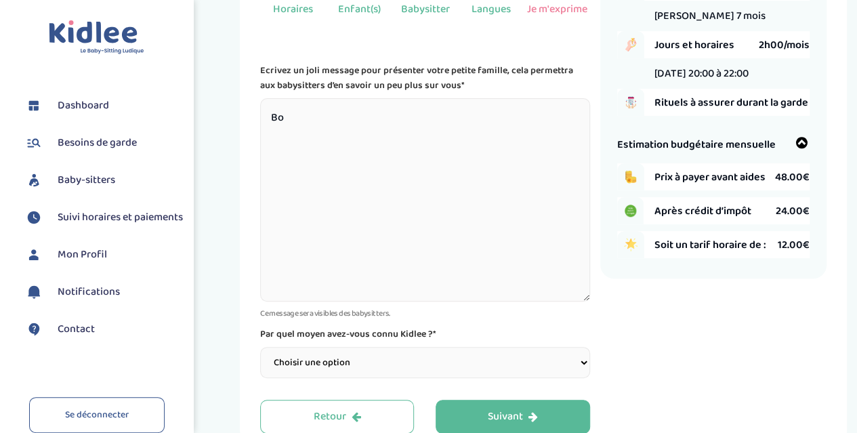
type textarea "B"
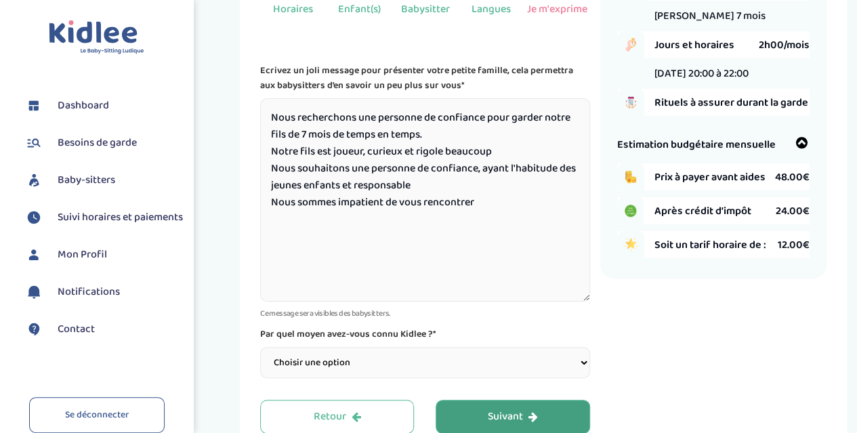
type textarea "Nous recherchons une personne de confiance pour garder notre fils de 7 mois de …"
click at [515, 409] on div "Suivant" at bounding box center [513, 417] width 50 height 16
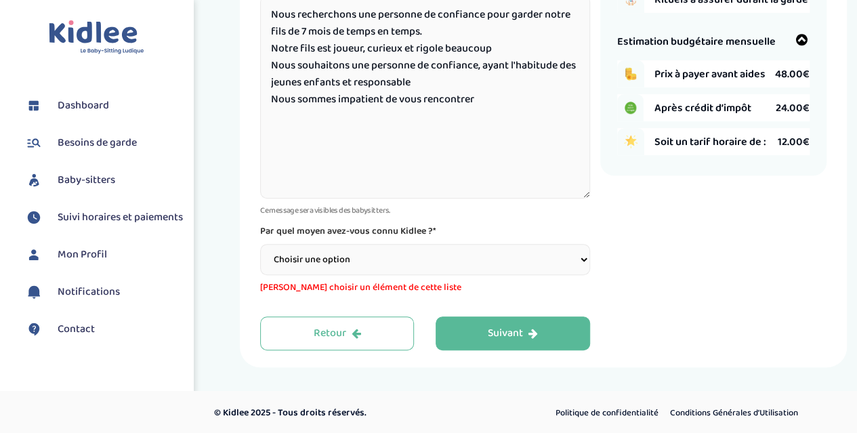
scroll to position [224, 0]
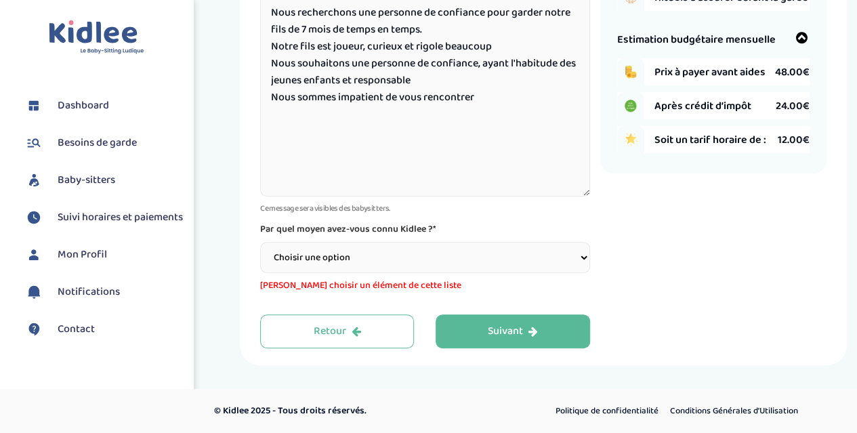
click at [412, 253] on select "Choisir une option Bouche à Oreille Google Plateforme Gens de confiance Faceboo…" at bounding box center [424, 257] width 329 height 31
select select "2"
click at [260, 262] on select "Choisir une option Bouche à Oreille Google Plateforme Gens de confiance Faceboo…" at bounding box center [424, 257] width 329 height 31
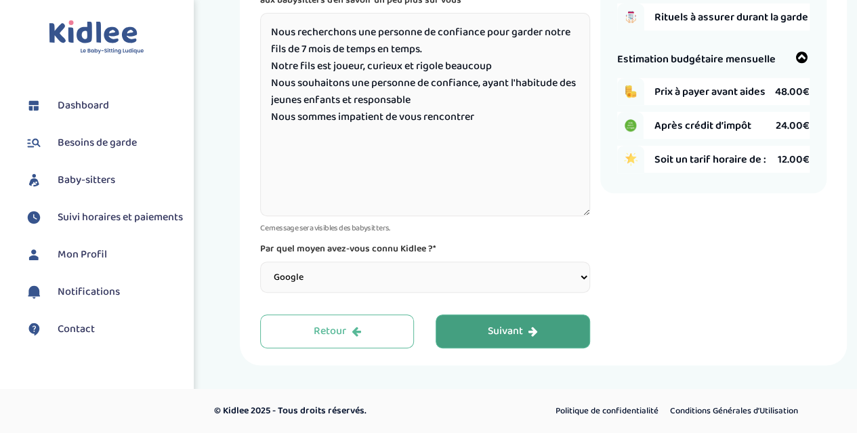
click at [469, 320] on button "Suivant" at bounding box center [513, 331] width 154 height 34
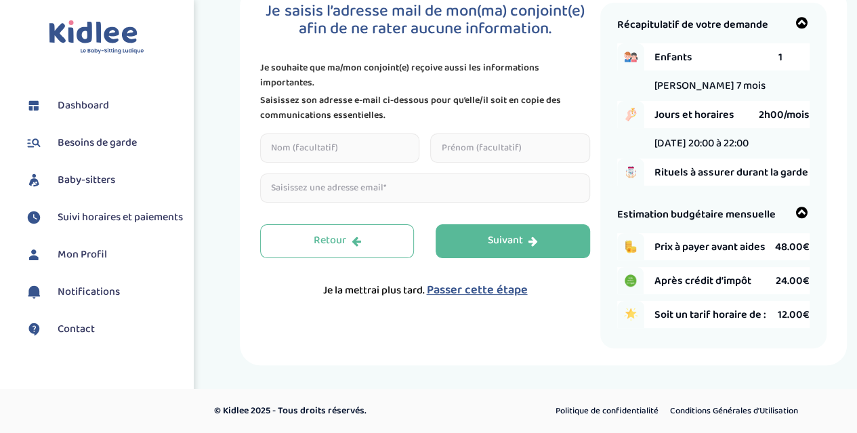
scroll to position [50, 0]
click at [471, 250] on button "Suivant" at bounding box center [513, 241] width 154 height 34
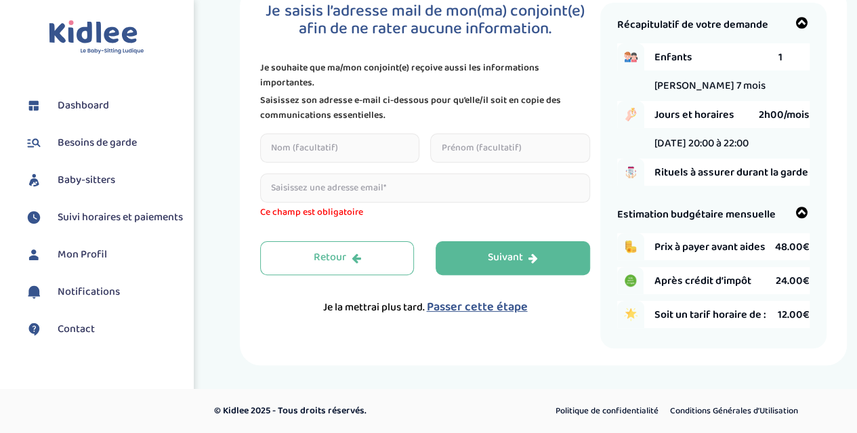
click at [384, 197] on input "email" at bounding box center [424, 187] width 329 height 29
click at [466, 311] on span "Passer cette étape" at bounding box center [476, 306] width 101 height 19
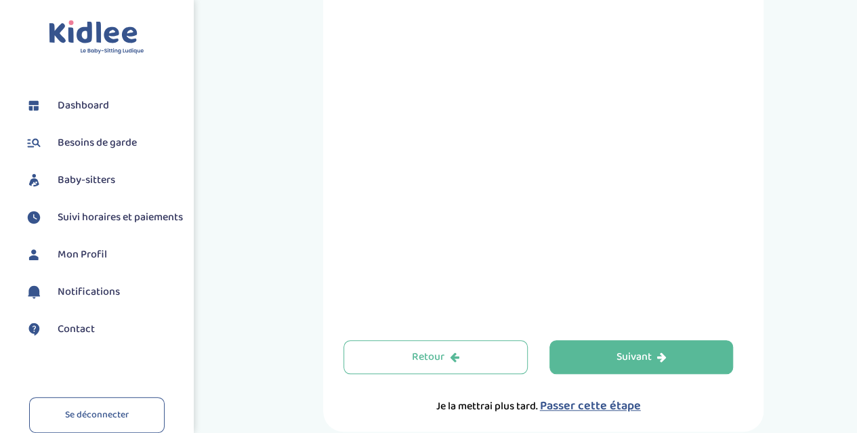
scroll to position [525, 0]
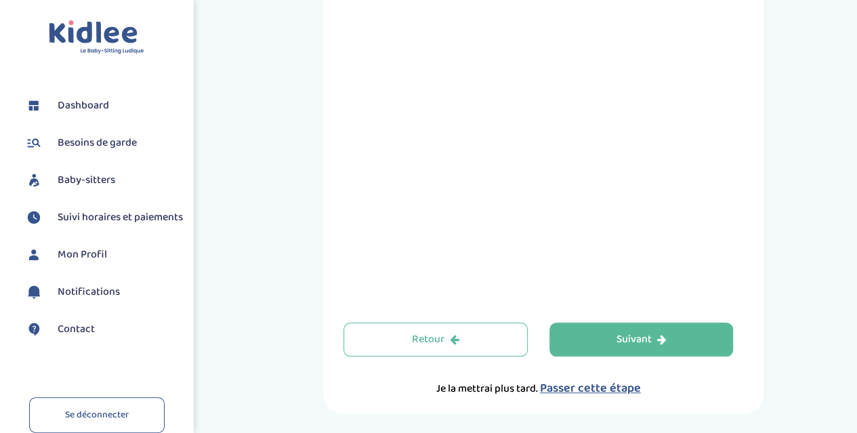
click at [581, 394] on span "Passer cette étape" at bounding box center [590, 388] width 101 height 19
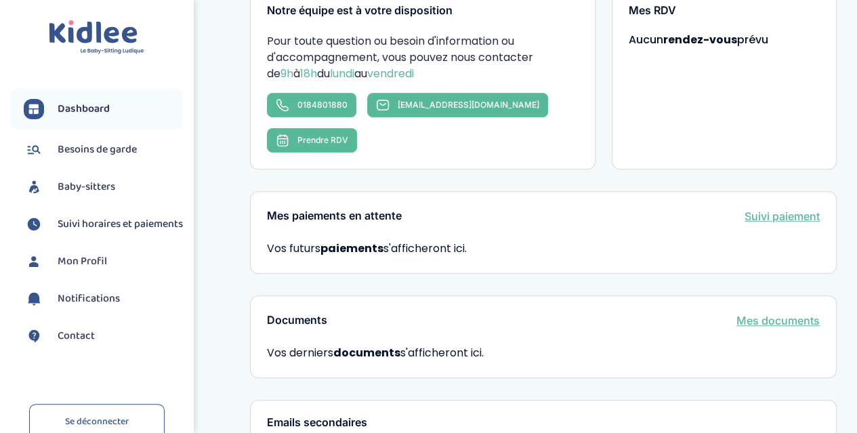
scroll to position [474, 0]
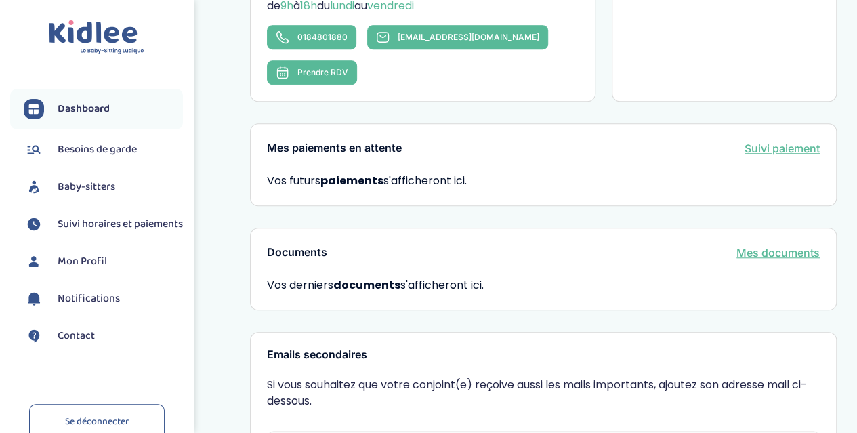
click at [81, 177] on link "Baby-sitters" at bounding box center [103, 187] width 159 height 20
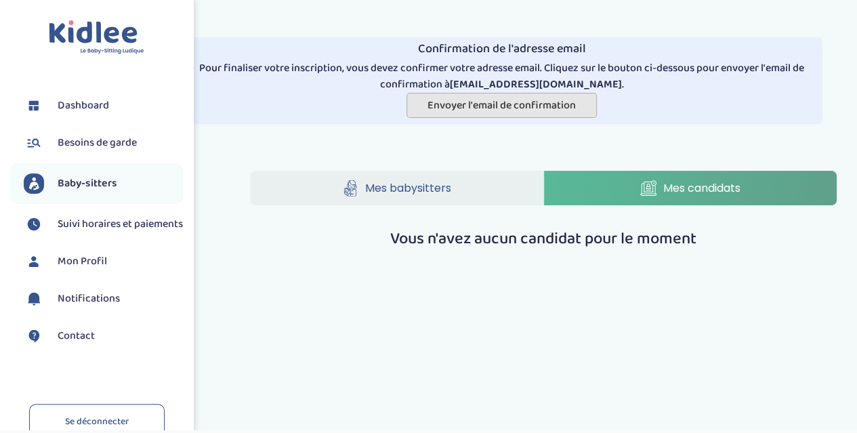
click at [462, 108] on span "Envoyer l'email de confirmation" at bounding box center [502, 105] width 148 height 17
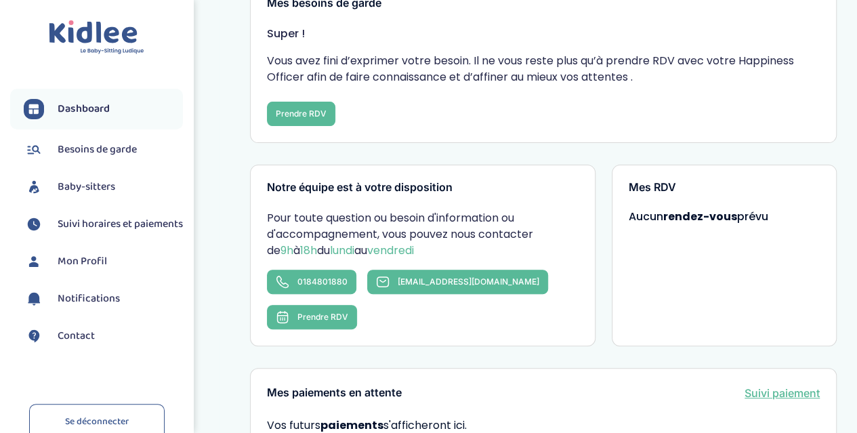
scroll to position [136, 0]
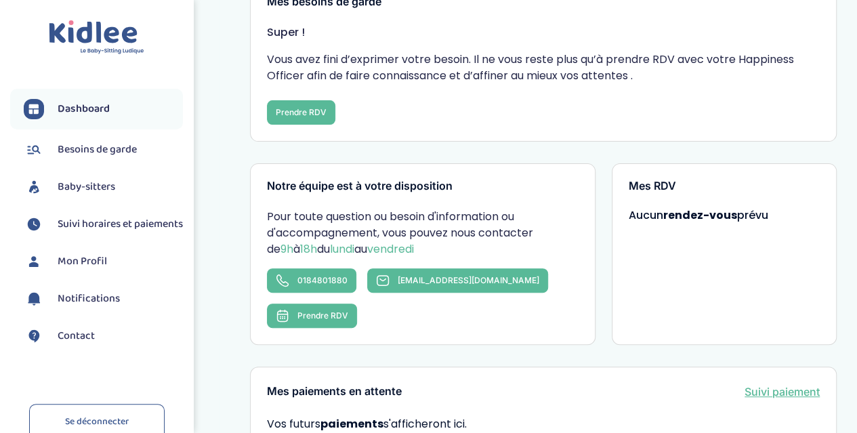
click at [79, 190] on span "Baby-sitters" at bounding box center [87, 187] width 58 height 16
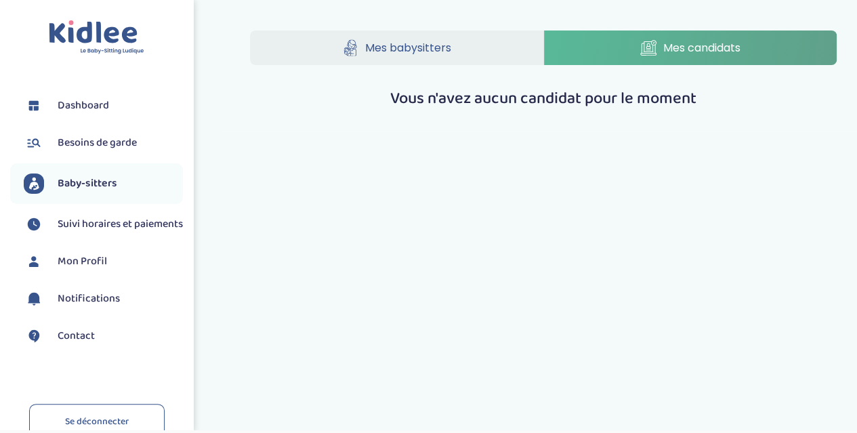
click at [84, 138] on span "Besoins de garde" at bounding box center [97, 143] width 79 height 16
